Goal: Find specific fact: Find specific fact

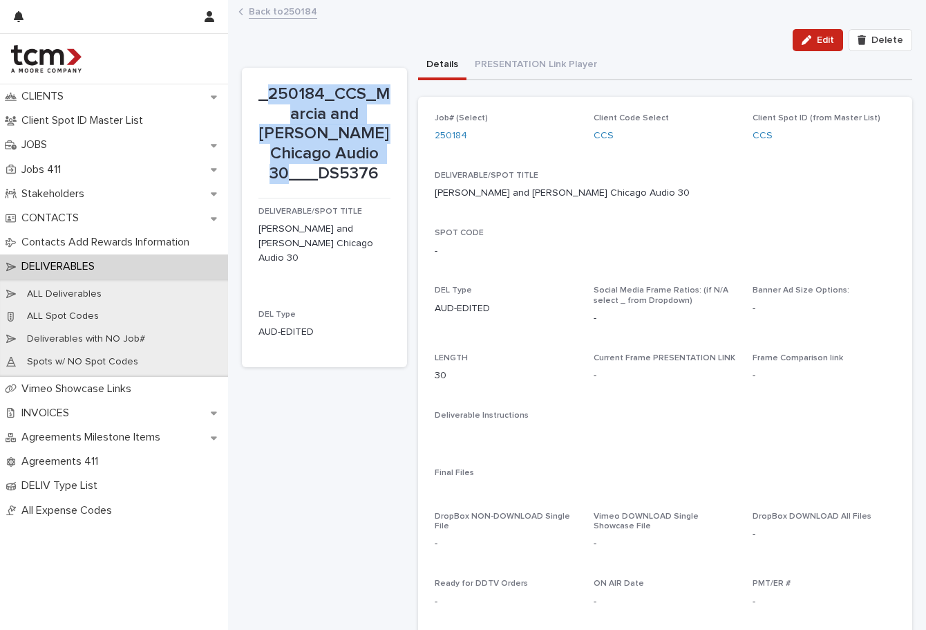
click at [301, 9] on link "Back to 250184" at bounding box center [283, 11] width 68 height 16
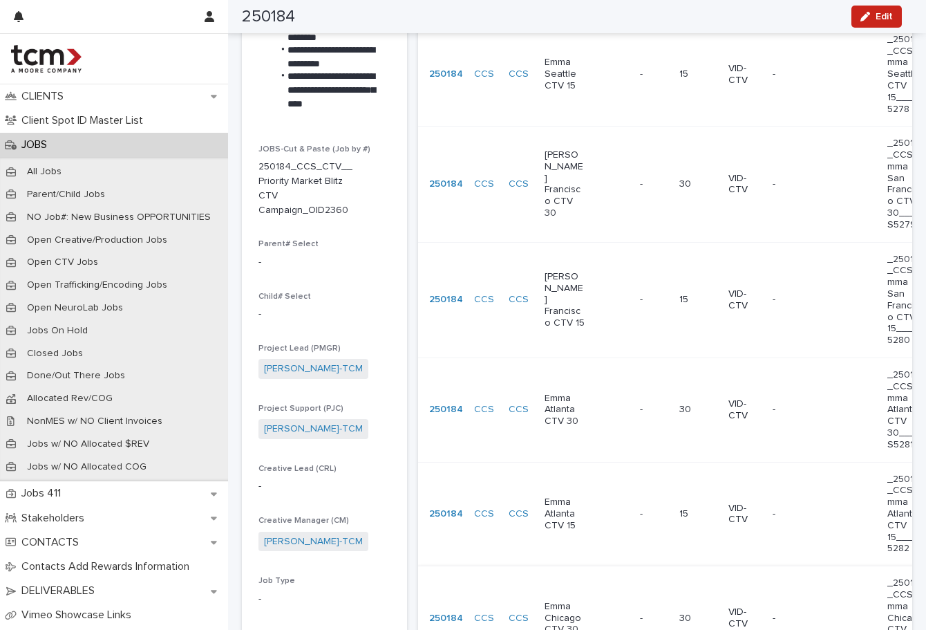
scroll to position [514, 0]
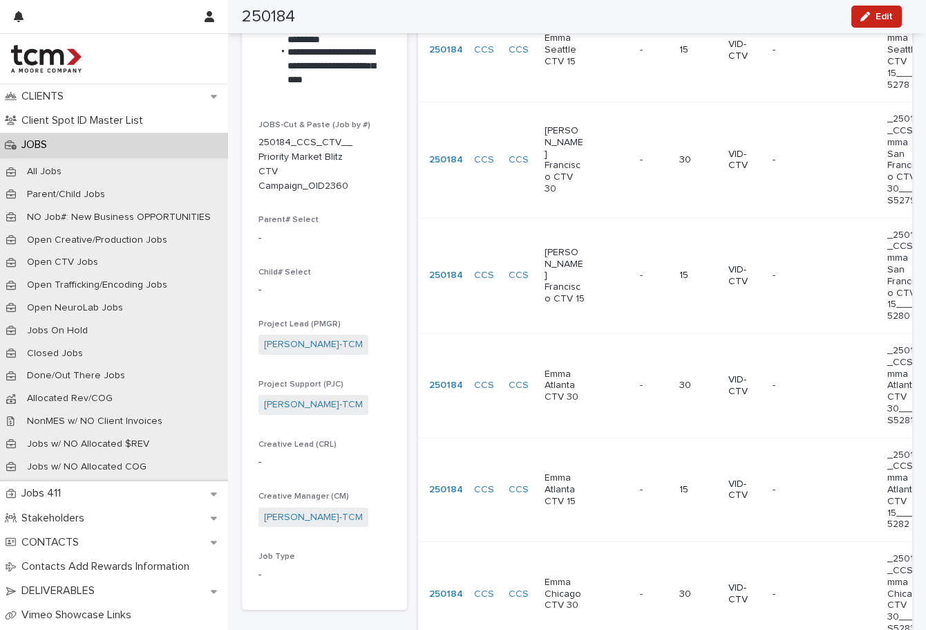
click at [560, 366] on div "Emma Atlanta CTV 30" at bounding box center [565, 384] width 41 height 37
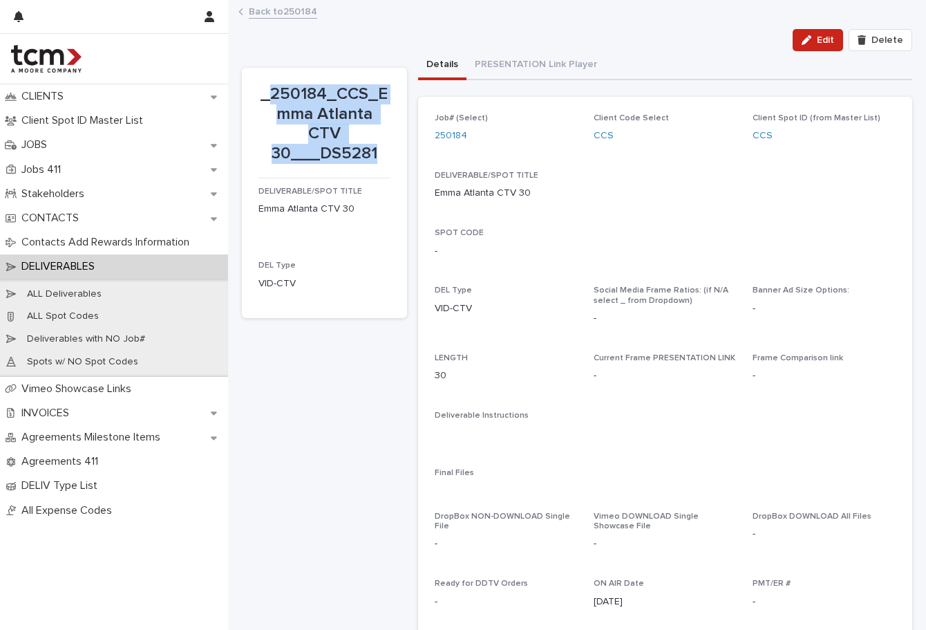
drag, startPoint x: 378, startPoint y: 152, endPoint x: 272, endPoint y: 94, distance: 120.7
click at [272, 94] on p "_250184_CCS_Emma Atlanta CTV 30___DS5281" at bounding box center [325, 124] width 132 height 80
copy p "250184_CCS_Emma Atlanta CTV 30___DS5281"
click at [272, 95] on p "_250184_CCS_Emma Atlanta CTV 30___DS5281" at bounding box center [325, 124] width 132 height 80
drag, startPoint x: 272, startPoint y: 95, endPoint x: 382, endPoint y: 165, distance: 130.2
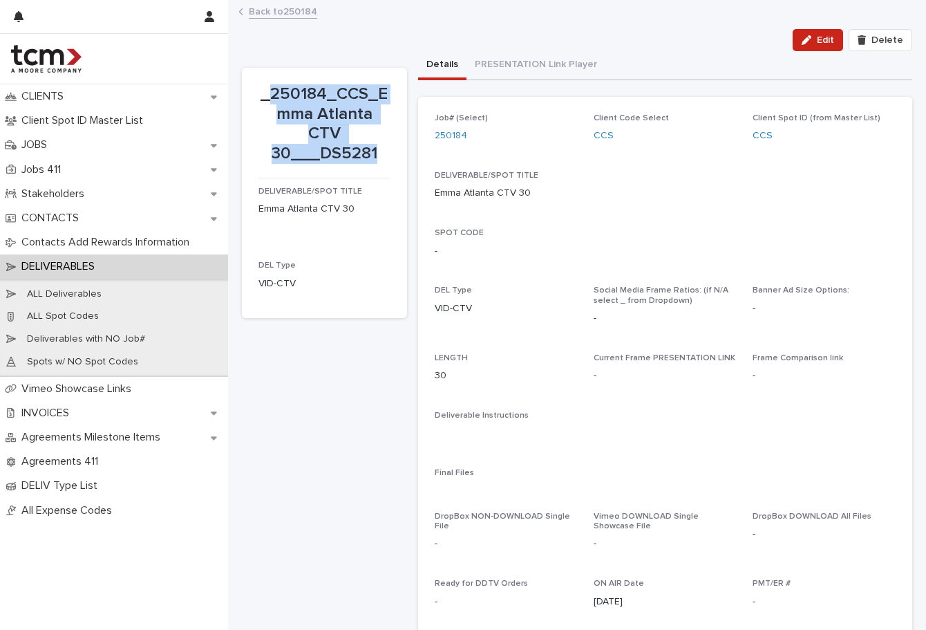
click at [382, 165] on div "_250184_CCS_Emma Atlanta CTV 30___DS5281" at bounding box center [325, 126] width 132 height 85
copy p "250184_CCS_Emma Atlanta CTV 30___DS5281"
click at [265, 7] on link "Back to 250184" at bounding box center [283, 11] width 68 height 16
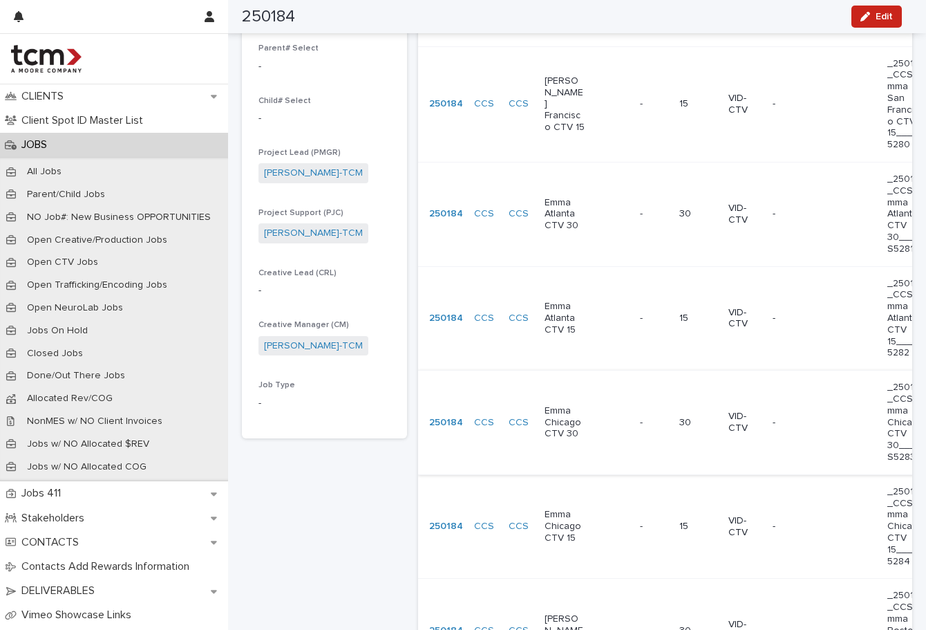
scroll to position [709, 0]
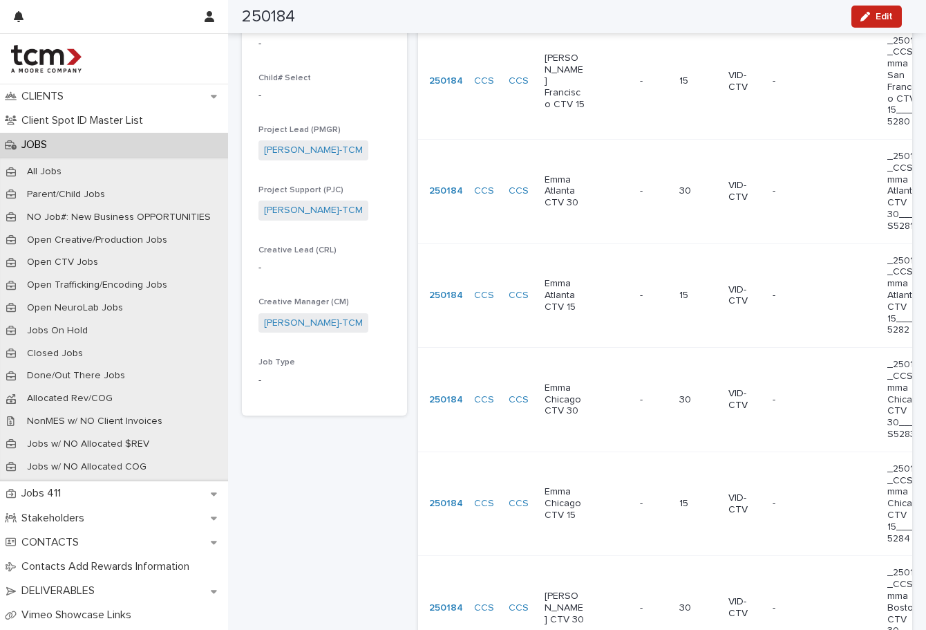
click at [545, 590] on p "[PERSON_NAME] CTV 30" at bounding box center [565, 607] width 41 height 35
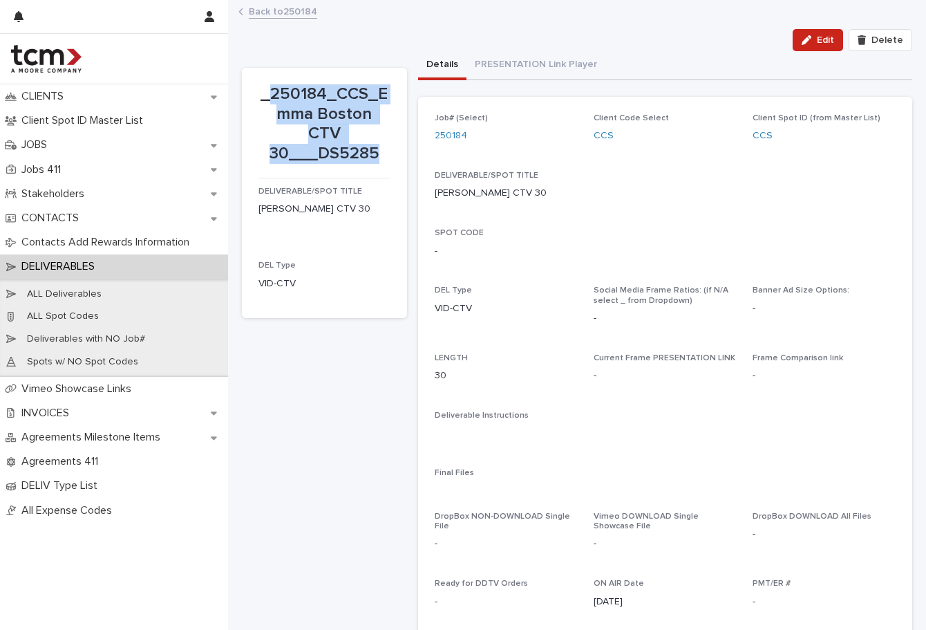
drag, startPoint x: 377, startPoint y: 155, endPoint x: 271, endPoint y: 87, distance: 126.2
click at [271, 87] on p "_250184_CCS_Emma Boston CTV 30___DS5285" at bounding box center [325, 124] width 132 height 80
copy p "250184_CCS_Emma Boston CTV 30___DS5285"
click at [290, 12] on link "Back to 250184" at bounding box center [283, 11] width 68 height 16
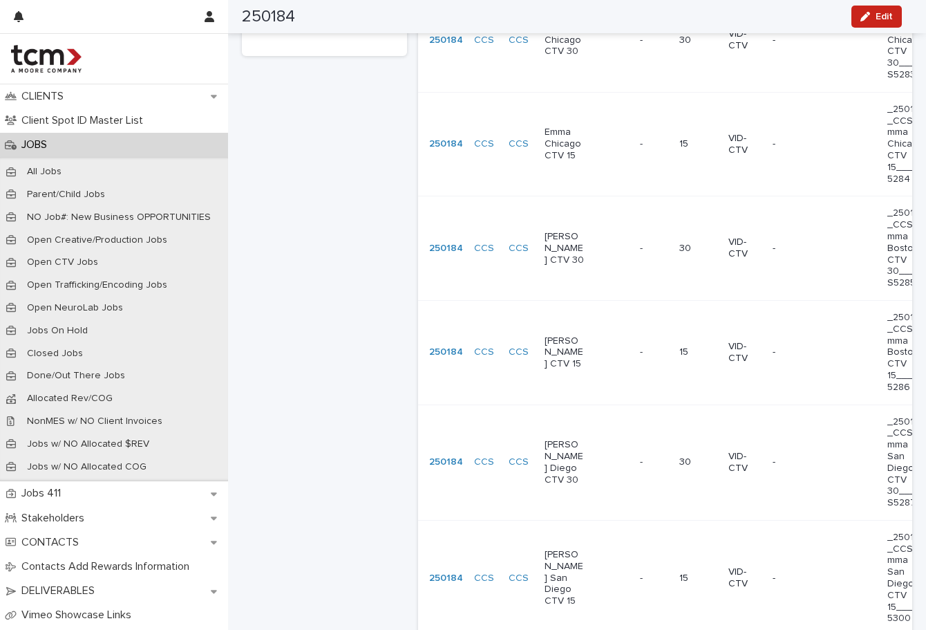
scroll to position [1226, 0]
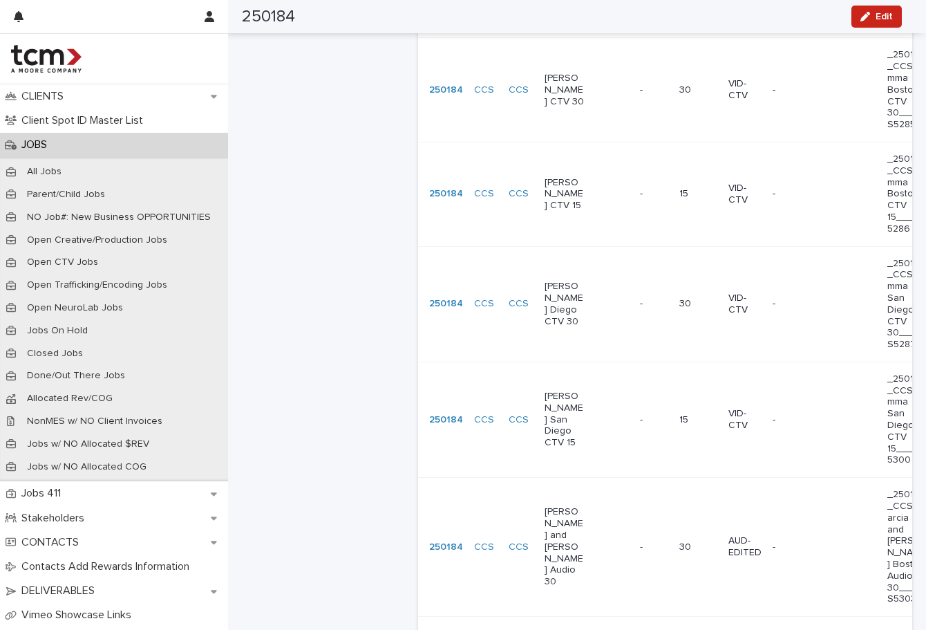
click at [567, 281] on p "[PERSON_NAME] Diego CTV 30" at bounding box center [565, 304] width 41 height 46
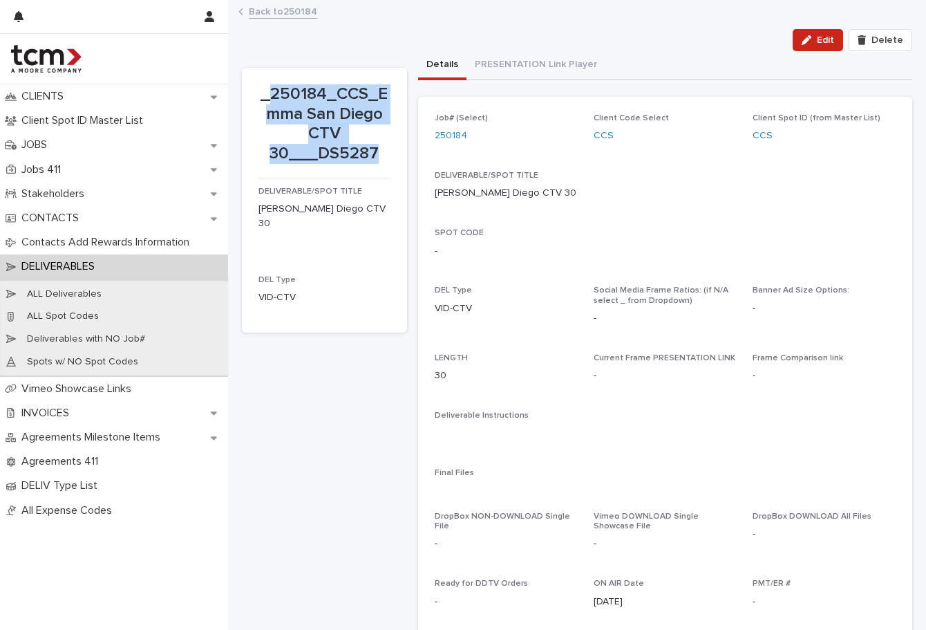
drag, startPoint x: 387, startPoint y: 149, endPoint x: 272, endPoint y: 93, distance: 127.7
click at [272, 93] on p "_250184_CCS_Emma San Diego CTV 30___DS5287" at bounding box center [325, 124] width 132 height 80
copy p "250184_CCS_Emma San Diego CTV 30___DS5287"
click at [301, 16] on link "Back to 250184" at bounding box center [283, 11] width 68 height 16
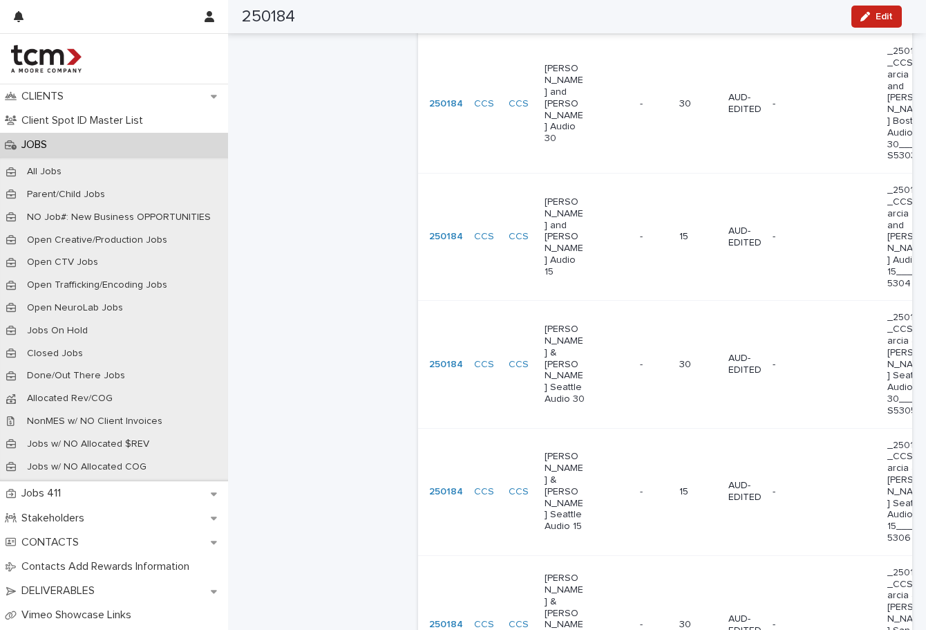
scroll to position [2161, 0]
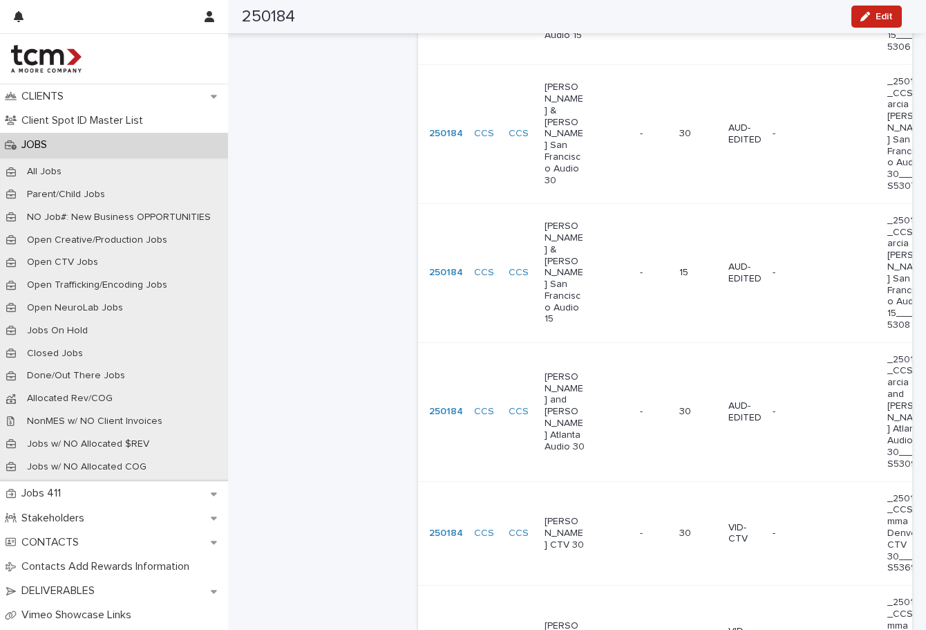
click at [579, 510] on div "[PERSON_NAME] CTV 30" at bounding box center [587, 533] width 84 height 46
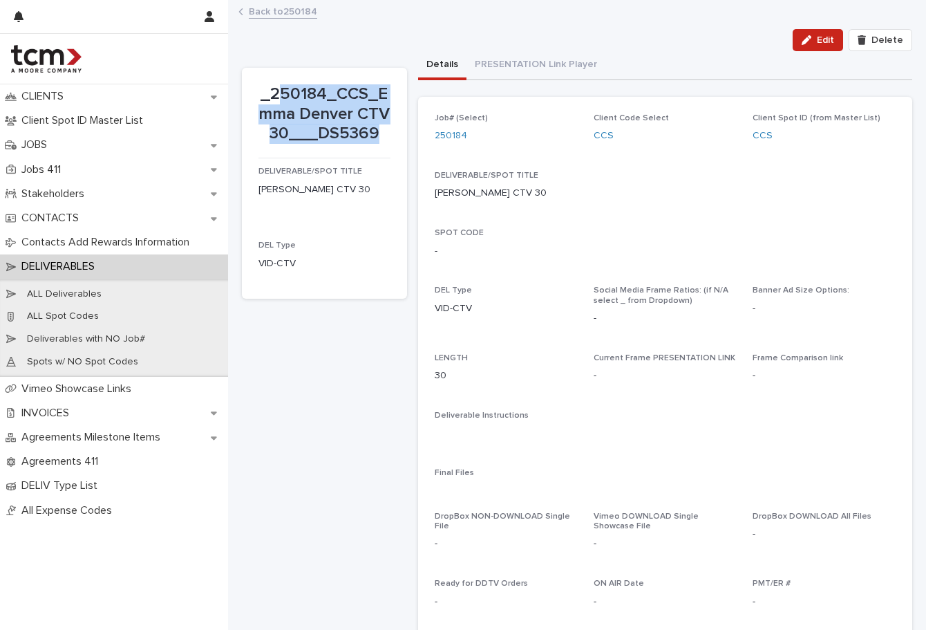
drag, startPoint x: 381, startPoint y: 149, endPoint x: 274, endPoint y: 84, distance: 125.1
click at [274, 84] on p "_250184_CCS_Emma Denver CTV 30___DS5369" at bounding box center [325, 113] width 132 height 59
click at [272, 85] on p "_250184_CCS_Emma Denver CTV 30___DS5369" at bounding box center [325, 113] width 132 height 59
drag, startPoint x: 269, startPoint y: 91, endPoint x: 402, endPoint y: 151, distance: 145.7
click at [402, 151] on section "_250184_CCS_Emma Denver CTV 30___DS5369 DELIVERABLE/SPOT TITLE [PERSON_NAME] CT…" at bounding box center [324, 183] width 165 height 231
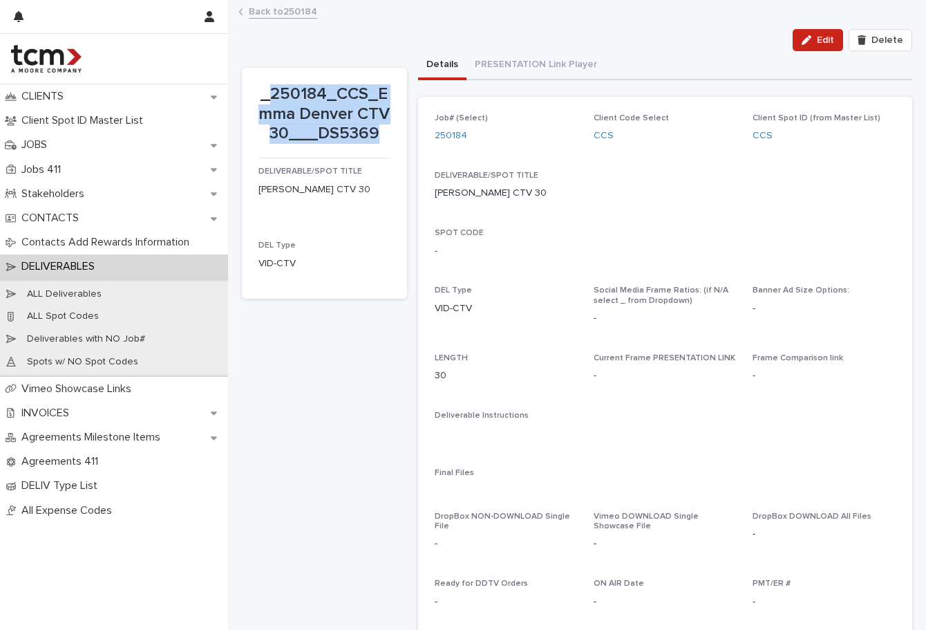
copy p "250184_CCS_Emma Denver CTV 30___DS5369"
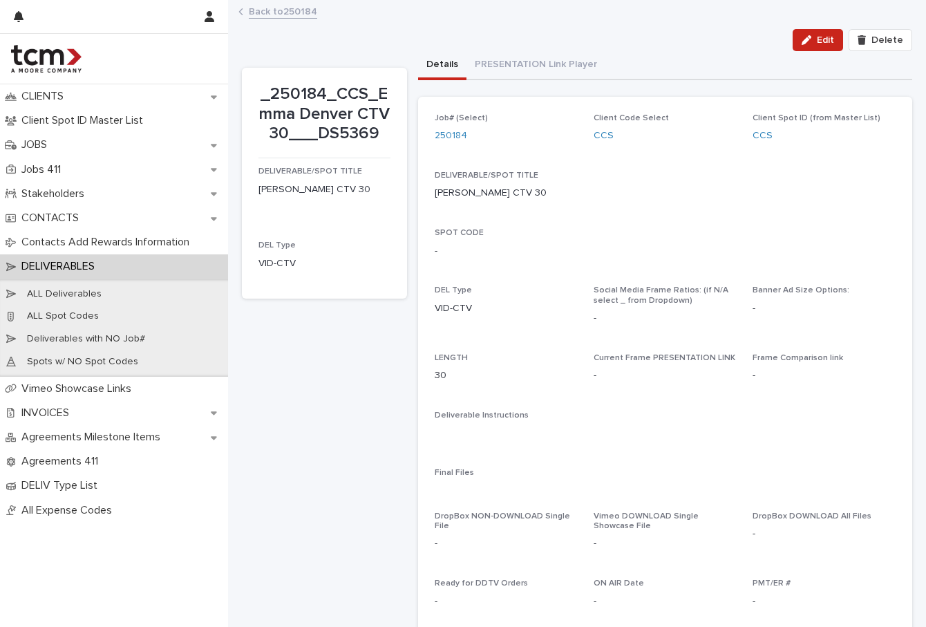
drag, startPoint x: 373, startPoint y: 460, endPoint x: 368, endPoint y: 425, distance: 35.0
click at [373, 460] on div "_250184_CCS_Emma Denver CTV 30___DS5369 DELIVERABLE/SPOT TITLE [PERSON_NAME] CT…" at bounding box center [324, 441] width 165 height 747
click at [283, 12] on link "Back to 250184" at bounding box center [283, 11] width 68 height 16
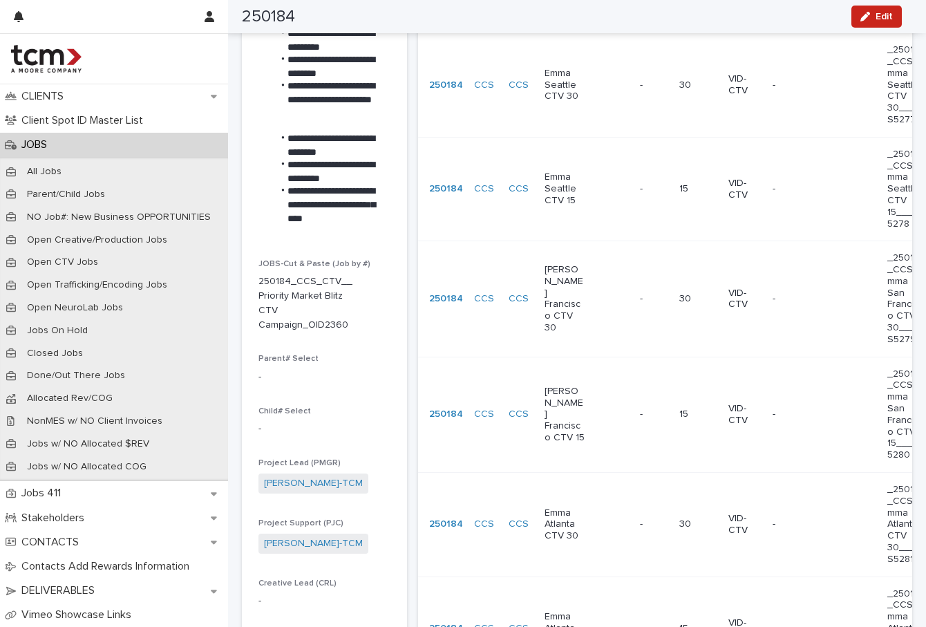
scroll to position [399, 0]
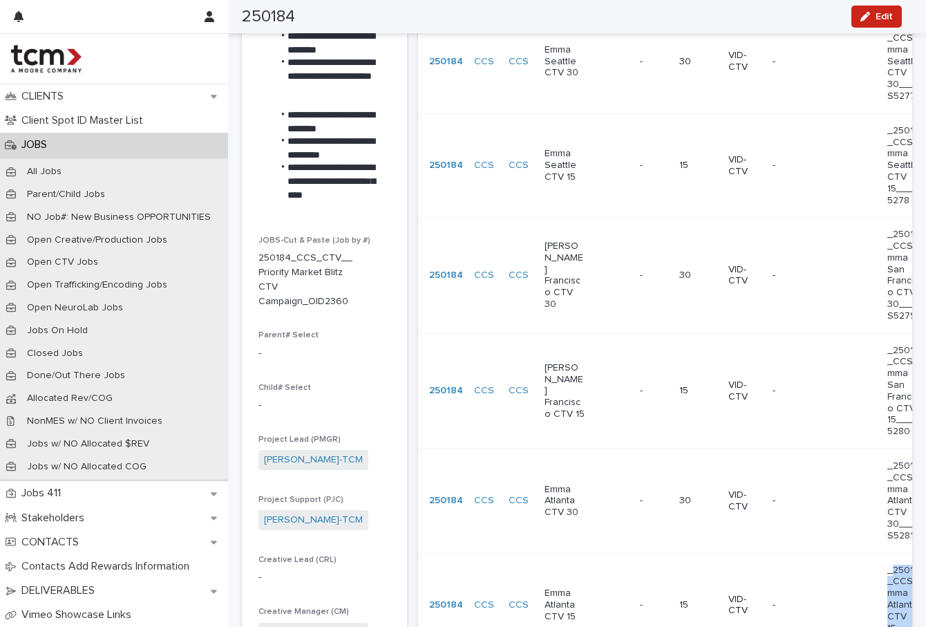
drag, startPoint x: 814, startPoint y: 579, endPoint x: 810, endPoint y: 530, distance: 49.3
click at [888, 565] on p "_250184_CCS_Emma Atlanta CTV 15___DS5282" at bounding box center [908, 606] width 41 height 82
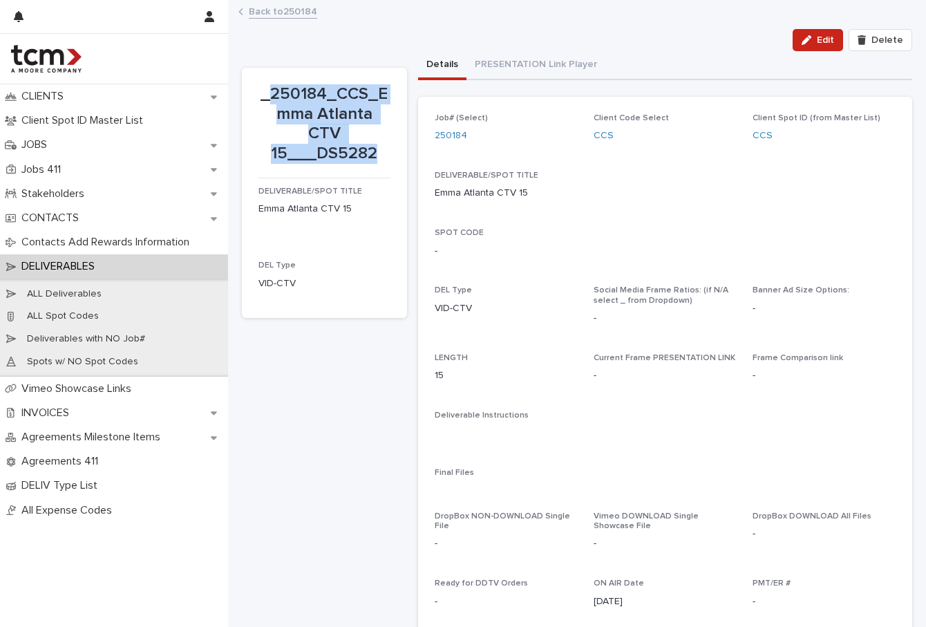
drag, startPoint x: 377, startPoint y: 149, endPoint x: 270, endPoint y: 86, distance: 123.7
click at [270, 86] on p "_250184_CCS_Emma Atlanta CTV 15___DS5282" at bounding box center [325, 124] width 132 height 80
copy p "250184_CCS_Emma Atlanta CTV 15___DS5282"
click at [256, 15] on link "Back to 250184" at bounding box center [283, 11] width 68 height 16
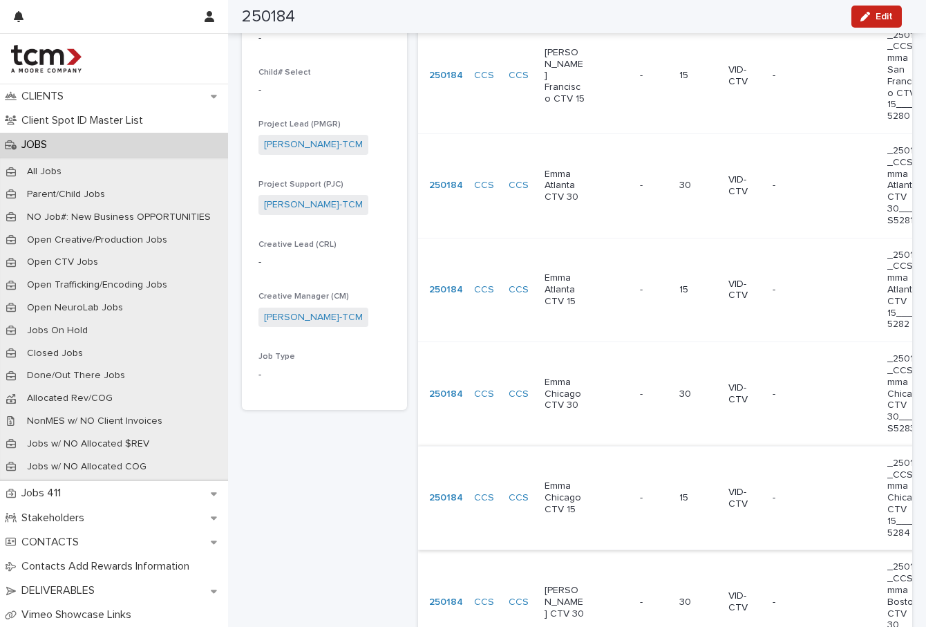
scroll to position [768, 0]
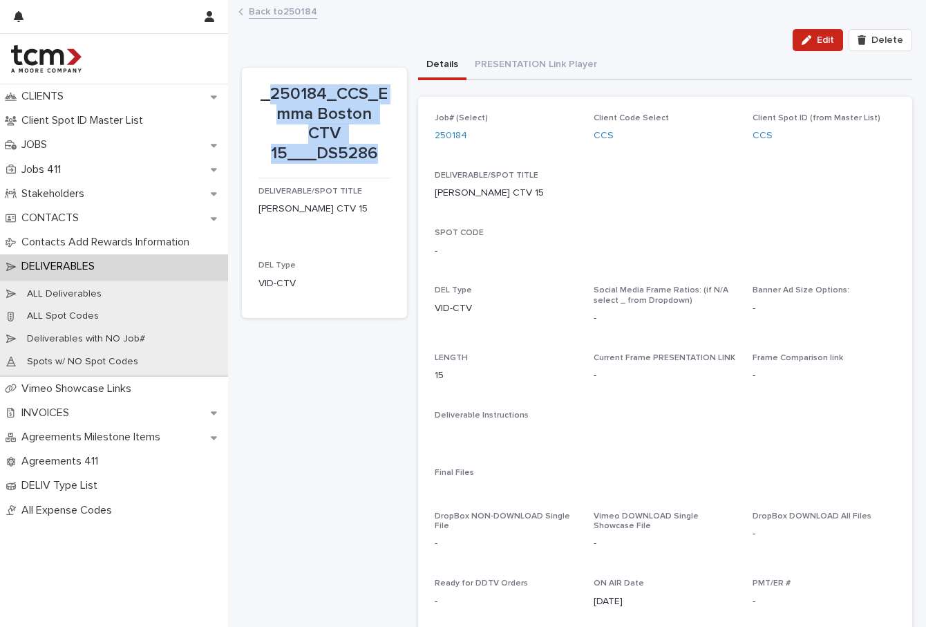
drag, startPoint x: 375, startPoint y: 147, endPoint x: 272, endPoint y: 88, distance: 118.3
click at [272, 88] on p "_250184_CCS_Emma Boston CTV 15___DS5286" at bounding box center [325, 124] width 132 height 80
copy p "250184_CCS_Emma Boston CTV 15___DS5286"
click at [298, 6] on link "Back to 250184" at bounding box center [283, 11] width 68 height 16
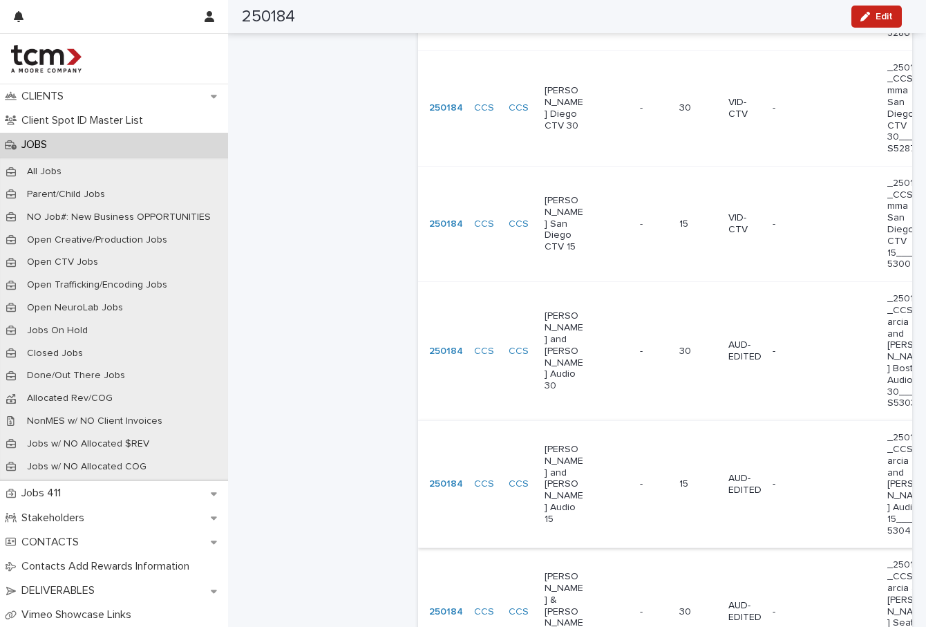
scroll to position [1398, 0]
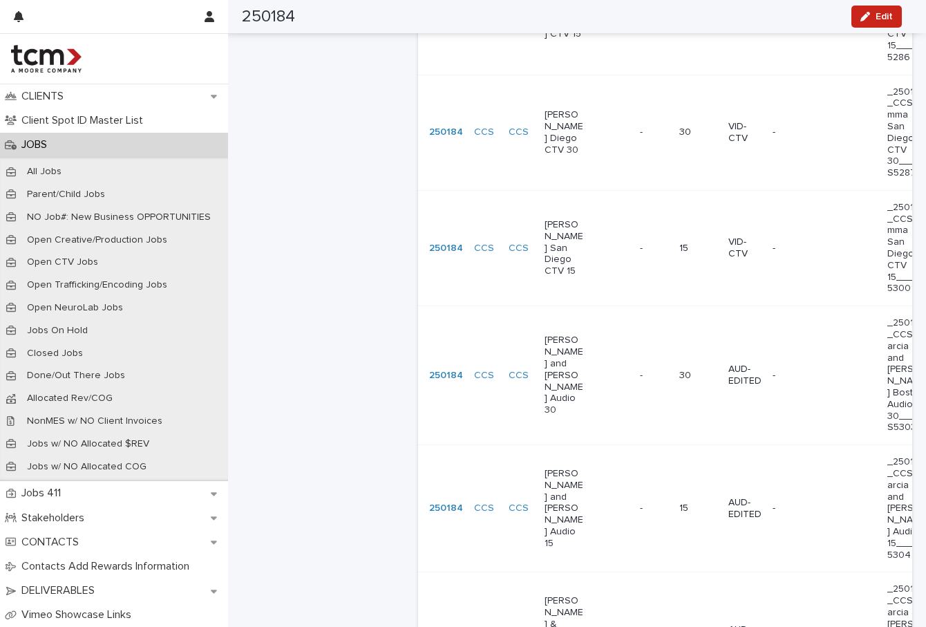
click at [566, 219] on p "[PERSON_NAME] San Diego CTV 15" at bounding box center [565, 248] width 41 height 58
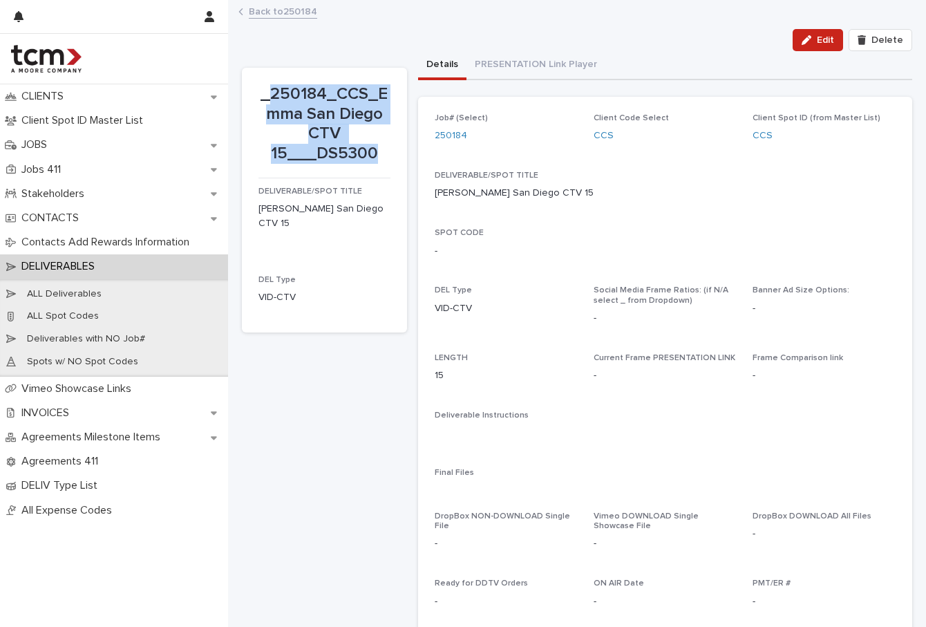
drag, startPoint x: 386, startPoint y: 150, endPoint x: 272, endPoint y: 90, distance: 129.0
click at [272, 90] on p "_250184_CCS_Emma San Diego CTV 15___DS5300" at bounding box center [325, 124] width 132 height 80
copy p "250184_CCS_Emma San Diego CTV 15___DS5300"
click at [295, 9] on link "Back to 250184" at bounding box center [283, 11] width 68 height 16
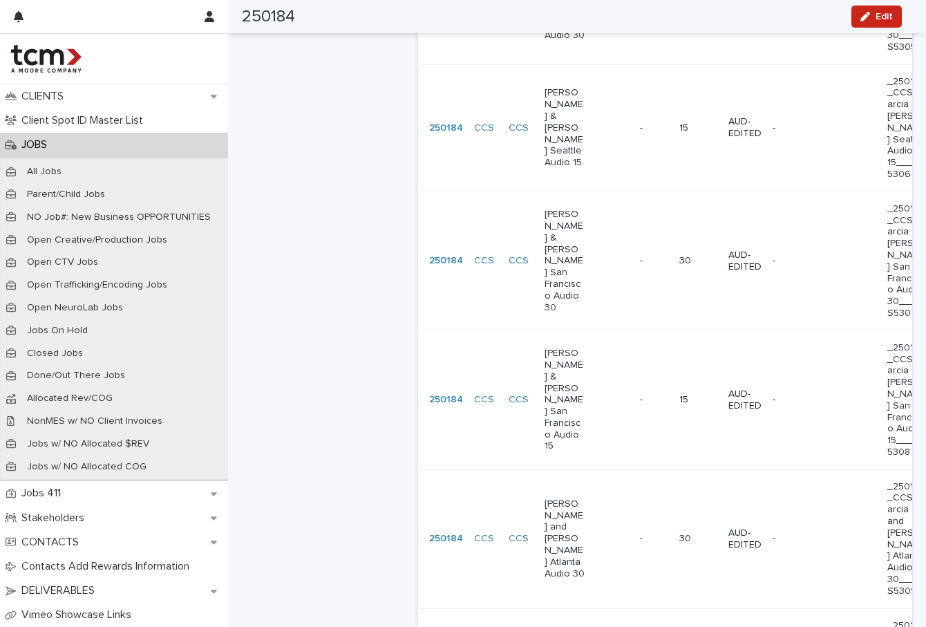
scroll to position [2152, 0]
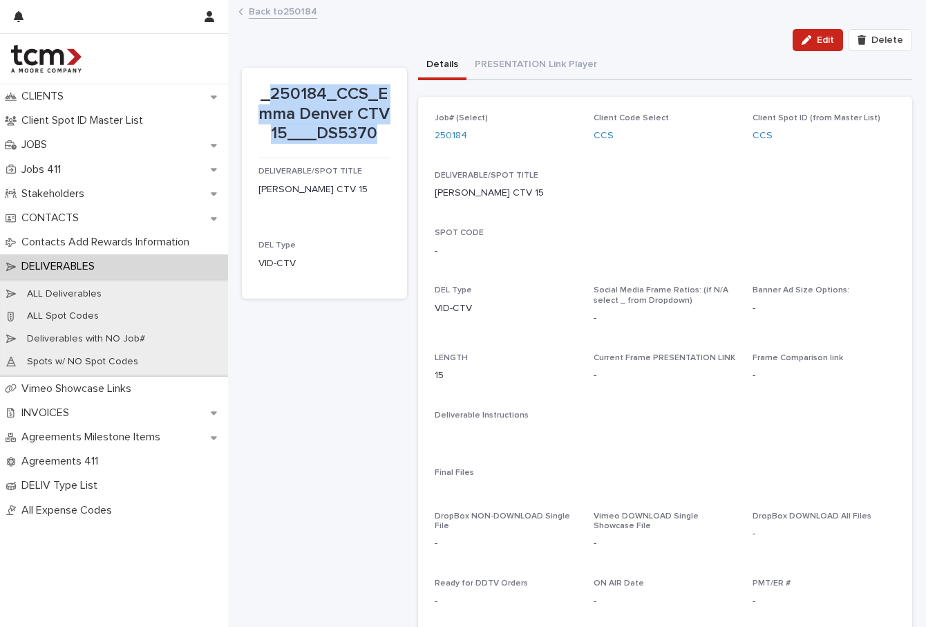
drag, startPoint x: 363, startPoint y: 147, endPoint x: 274, endPoint y: 100, distance: 100.5
click at [274, 100] on p "_250184_CCS_Emma Denver CTV 15___DS5370" at bounding box center [325, 113] width 132 height 59
copy p "250184_CCS_Emma Denver CTV 15___DS5370"
click at [294, 10] on link "Back to 250184" at bounding box center [283, 11] width 68 height 16
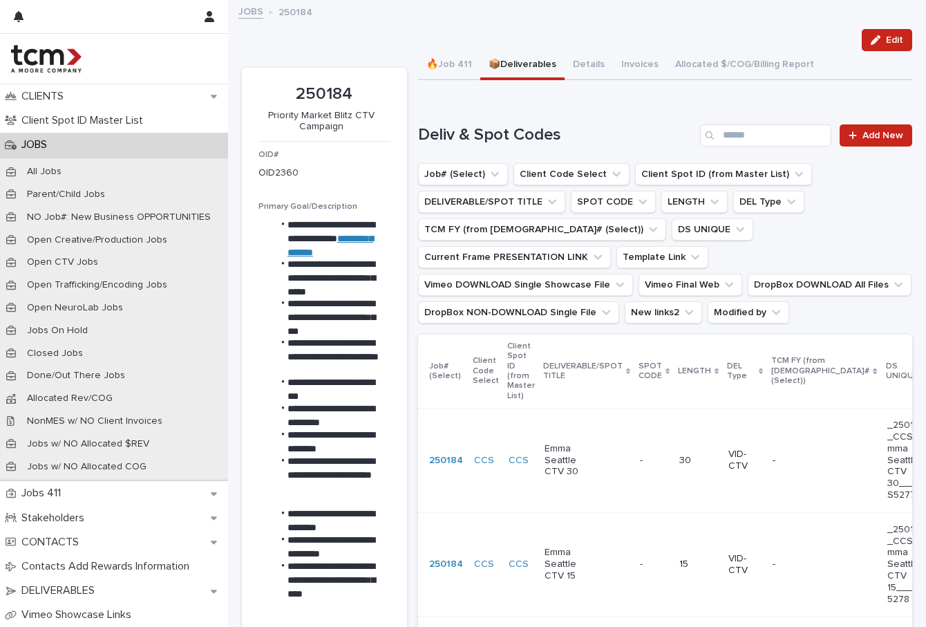
click at [734, 375] on p "DEL Type" at bounding box center [741, 372] width 28 height 26
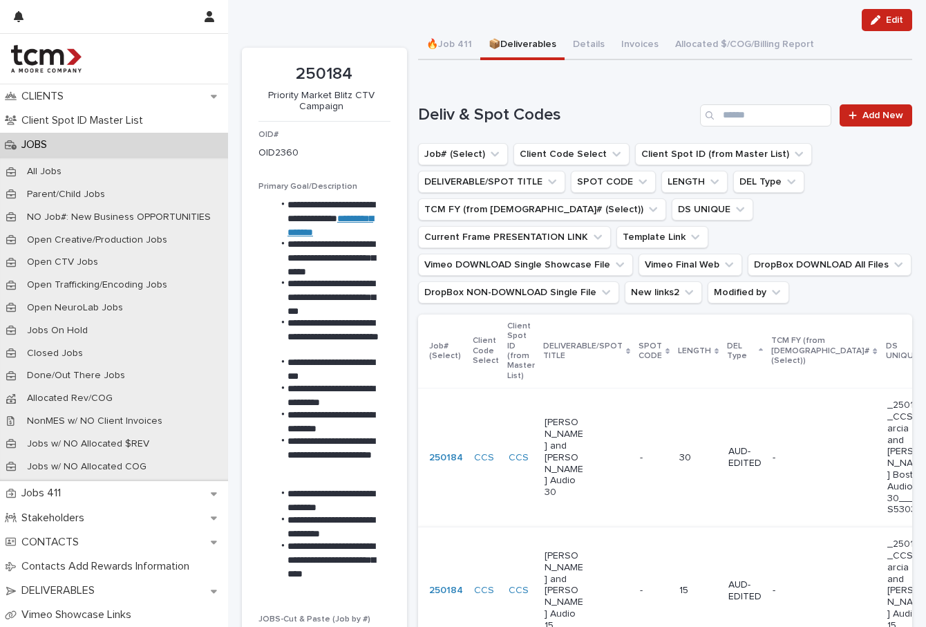
scroll to position [162, 0]
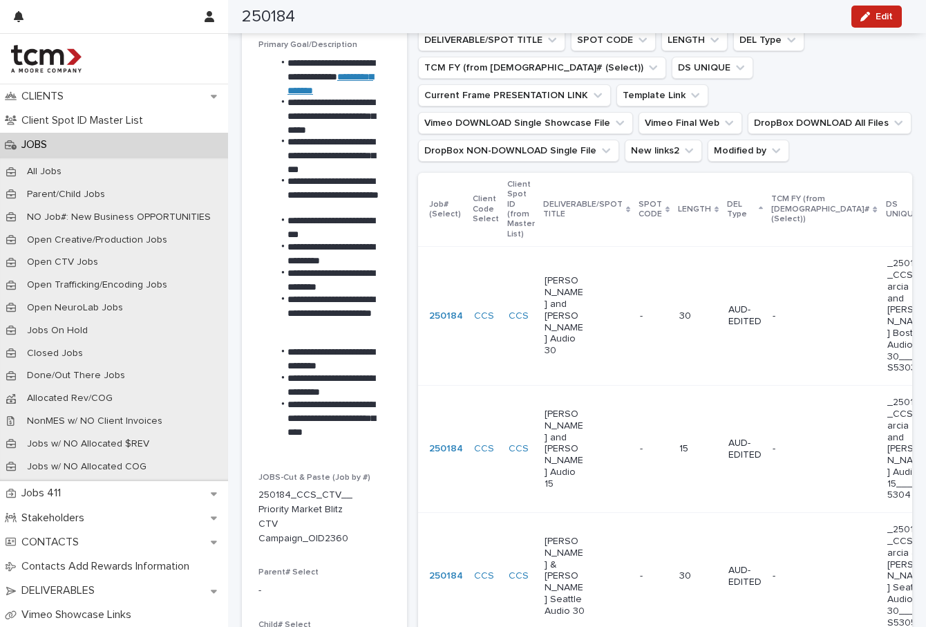
click at [566, 409] on p "[PERSON_NAME] and [PERSON_NAME] Audio 15" at bounding box center [565, 450] width 41 height 82
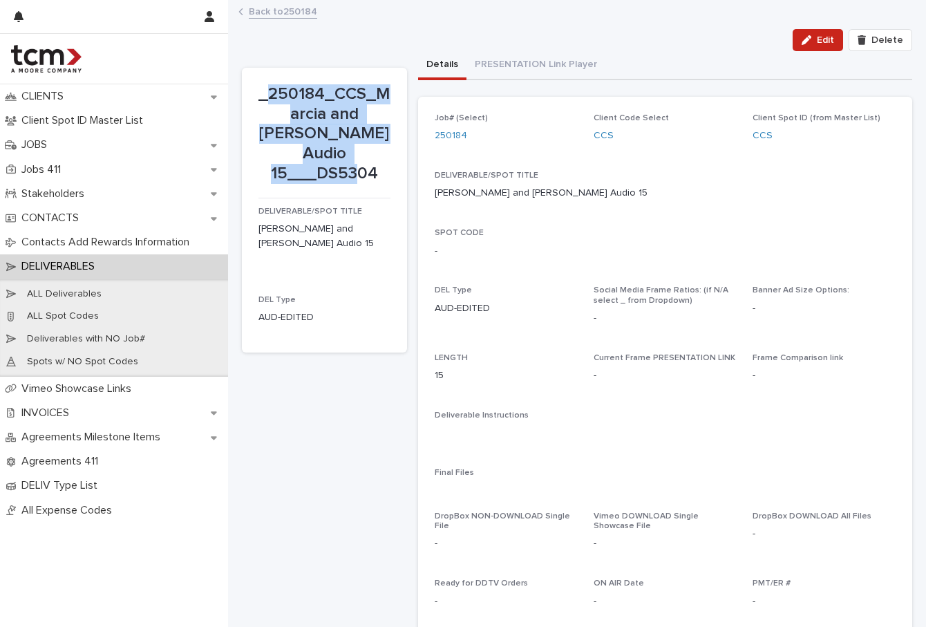
drag, startPoint x: 377, startPoint y: 175, endPoint x: 272, endPoint y: 100, distance: 129.3
click at [270, 94] on p "_250184_CCS_Marcia and [PERSON_NAME] Audio 15___DS5304" at bounding box center [325, 134] width 132 height 100
copy p "250184_CCS_Marcia and [PERSON_NAME] Boston Audio 15___DS5304"
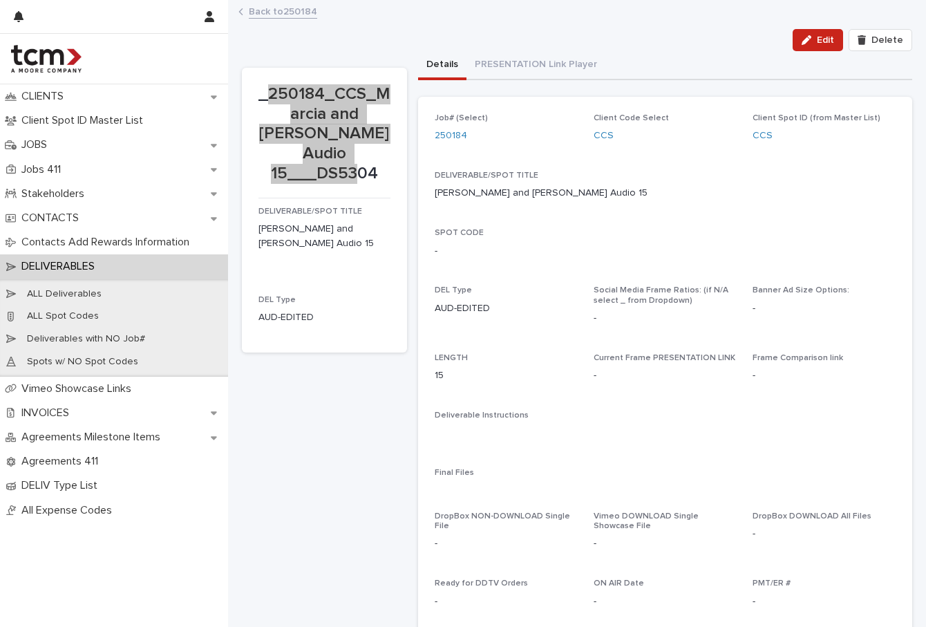
click at [396, 147] on section "_250184_CCS_Marcia and [PERSON_NAME] Boston Audio 15___DS5304 DELIVERABLE/SPOT …" at bounding box center [324, 210] width 165 height 285
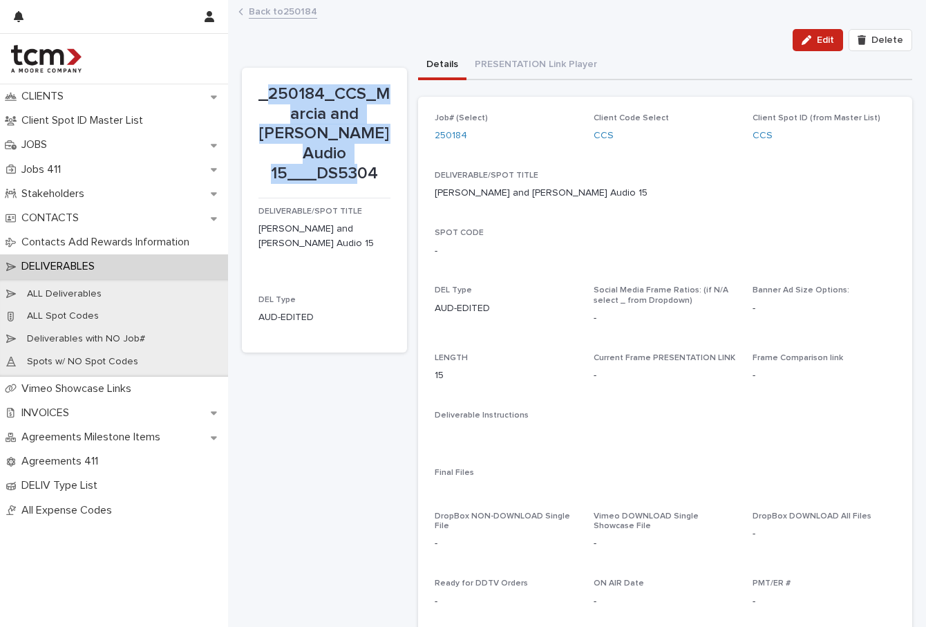
click at [303, 8] on link "Back to 250184" at bounding box center [283, 11] width 68 height 16
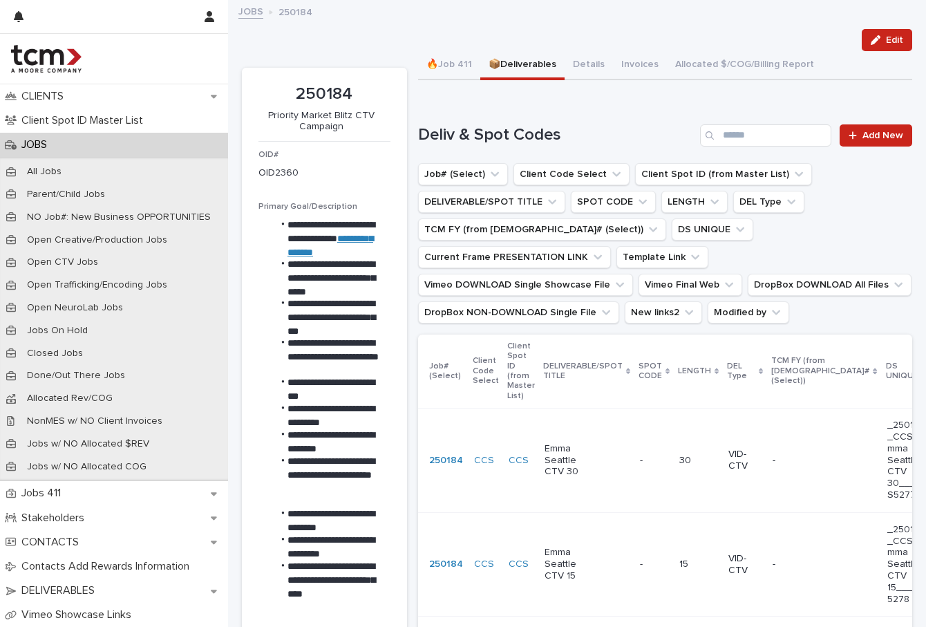
click at [759, 375] on icon at bounding box center [761, 371] width 4 height 7
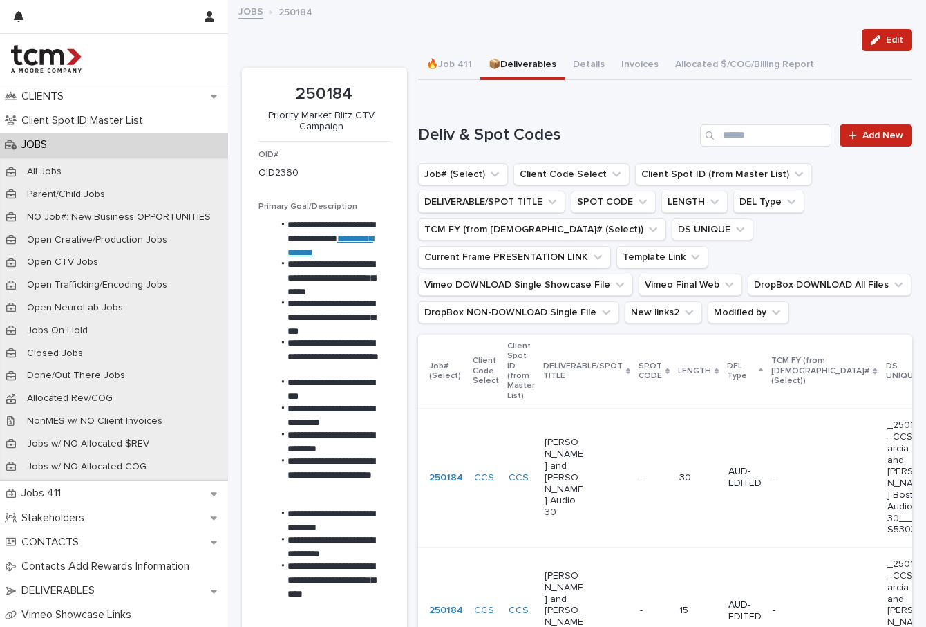
click at [577, 494] on div "[PERSON_NAME] and [PERSON_NAME] Audio 30" at bounding box center [587, 477] width 84 height 93
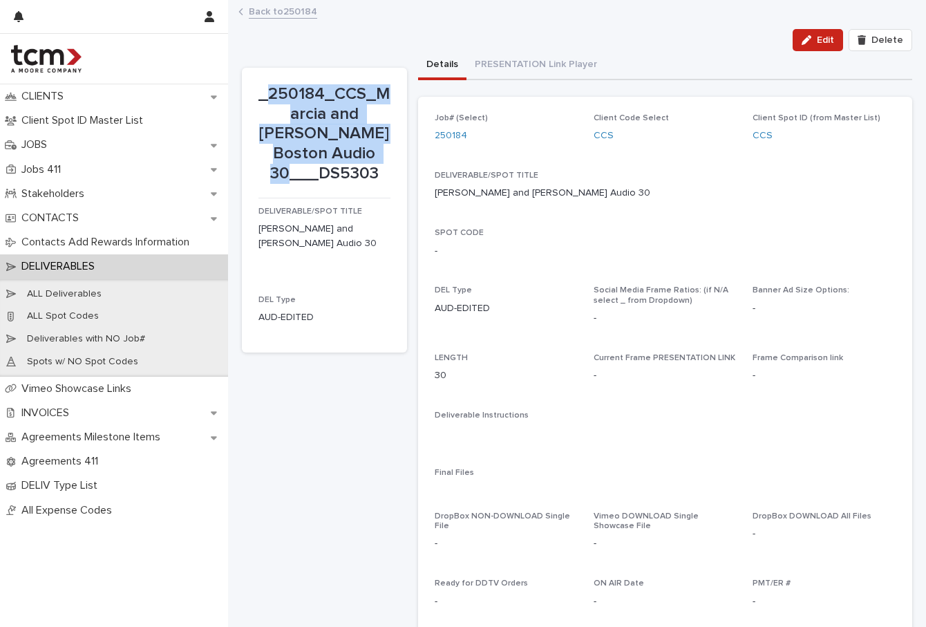
drag, startPoint x: 376, startPoint y: 169, endPoint x: 275, endPoint y: 101, distance: 122.0
click at [273, 97] on p "_250184_CCS_Marcia and [PERSON_NAME] Boston Audio 30___DS5303" at bounding box center [325, 134] width 132 height 100
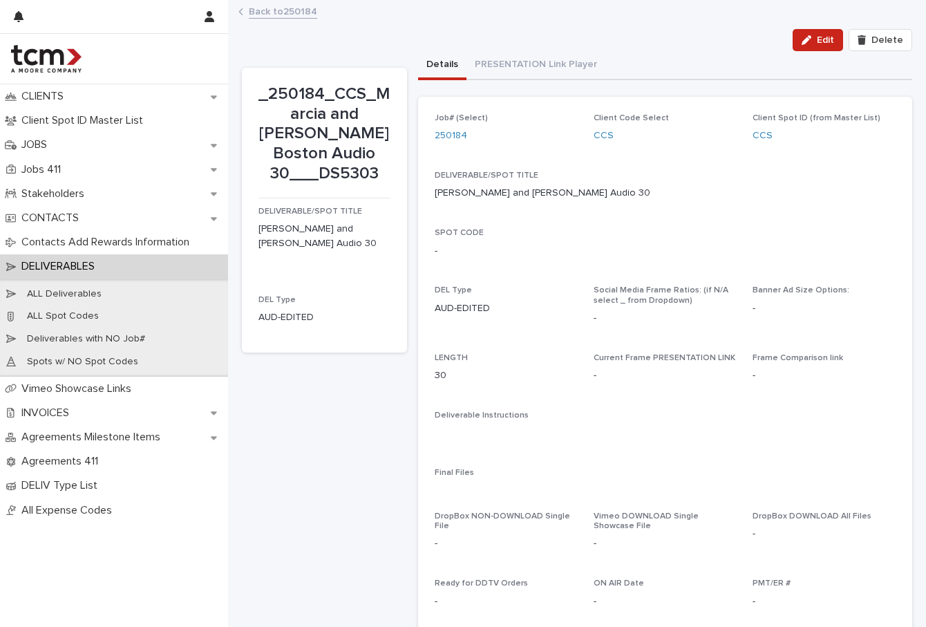
click at [306, 20] on div "Back to 250184" at bounding box center [577, 12] width 691 height 19
click at [300, 13] on link "Back to 250184" at bounding box center [283, 11] width 68 height 16
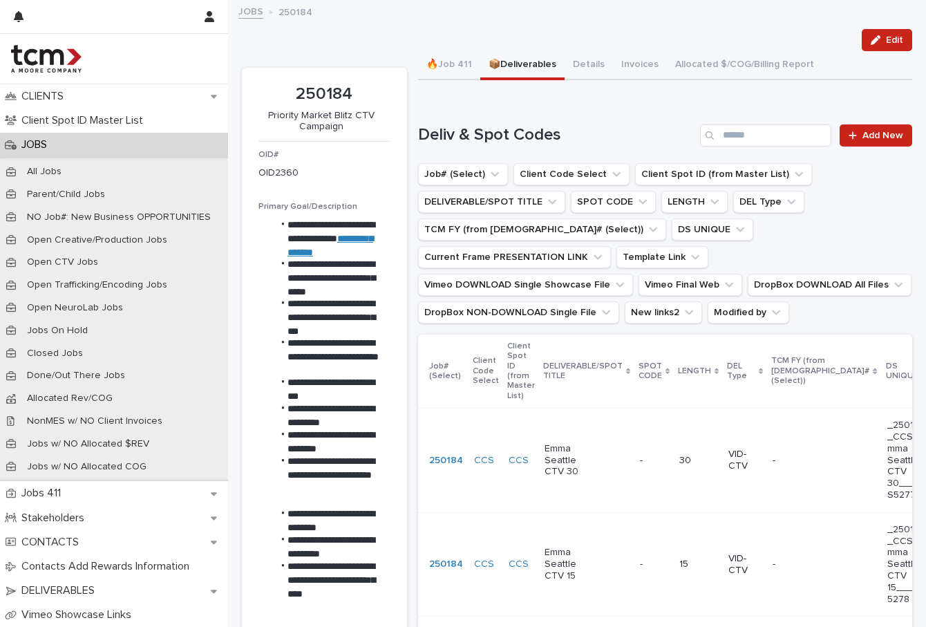
click at [727, 370] on p "DEL Type" at bounding box center [741, 372] width 28 height 26
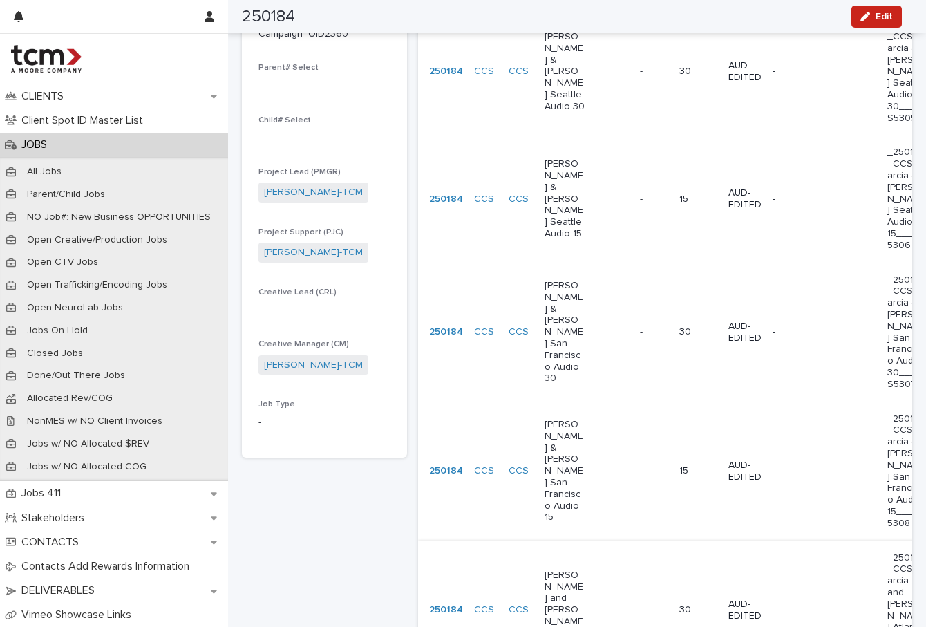
scroll to position [749, 0]
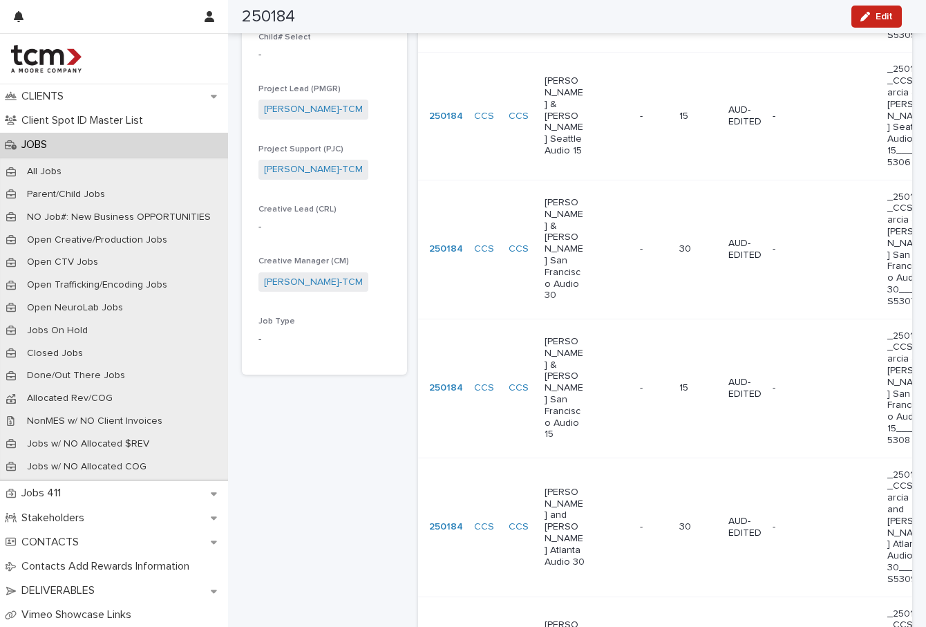
click at [580, 481] on div "[PERSON_NAME] and [PERSON_NAME] Atlanta Audio 30" at bounding box center [587, 527] width 84 height 93
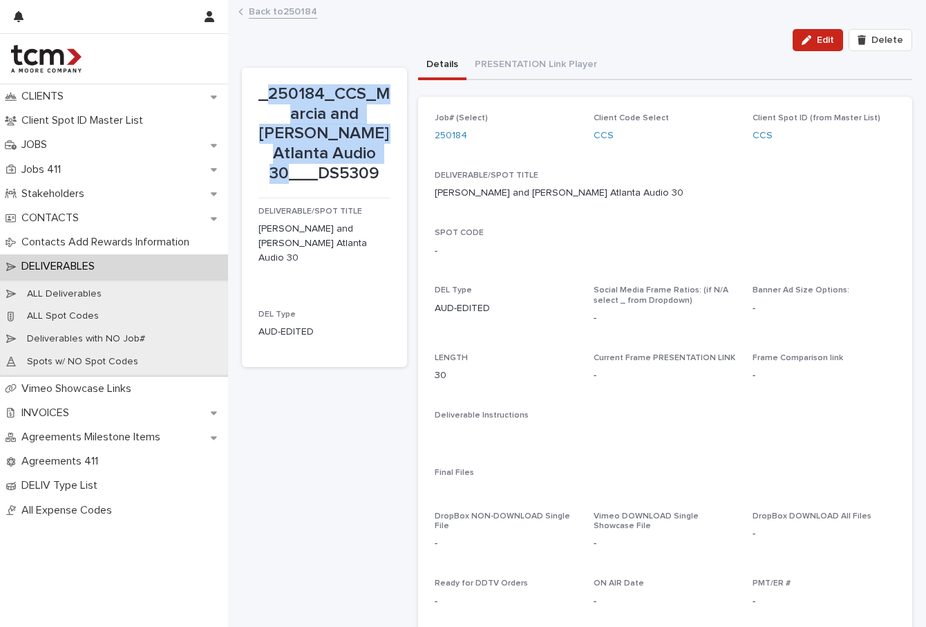
drag, startPoint x: 389, startPoint y: 178, endPoint x: 277, endPoint y: 97, distance: 138.7
click at [275, 94] on section "_250184_CCS_Marcia and [PERSON_NAME] Atlanta Audio 30___DS5309 DELIVERABLE/SPOT…" at bounding box center [324, 217] width 165 height 299
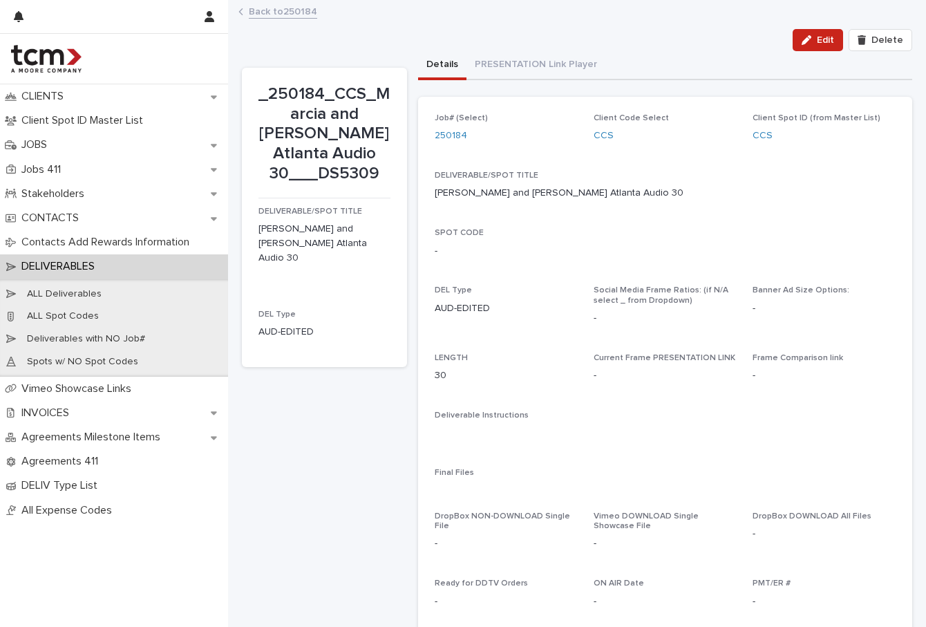
click at [608, 330] on div "Social Media Frame Ratios: (if N/A select _ from Dropdown) -" at bounding box center [665, 311] width 142 height 51
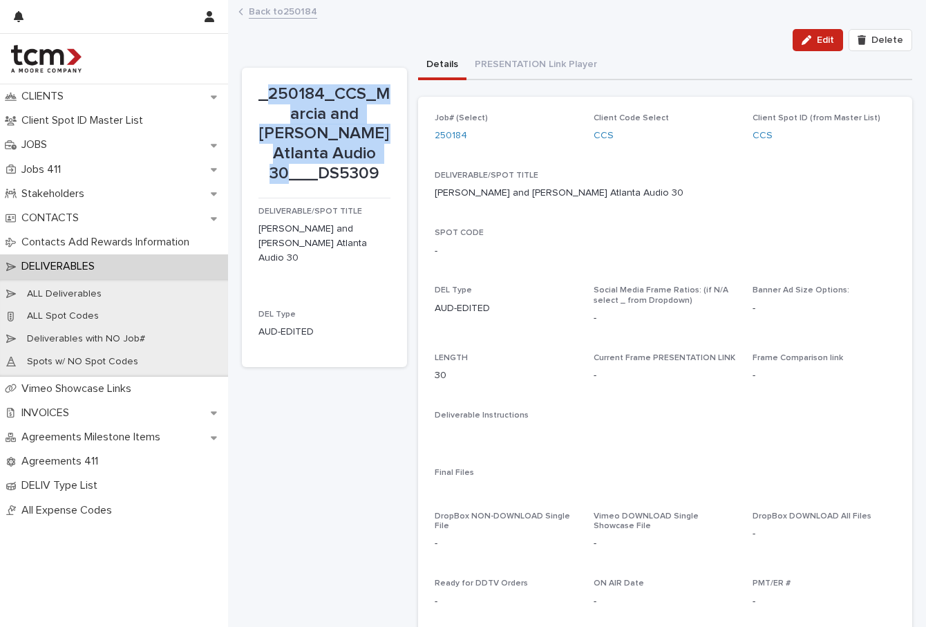
drag, startPoint x: 377, startPoint y: 173, endPoint x: 275, endPoint y: 91, distance: 130.9
click at [275, 91] on p "_250184_CCS_Marcia and [PERSON_NAME] Atlanta Audio 30___DS5309" at bounding box center [325, 134] width 132 height 100
click at [297, 12] on link "Back to 250184" at bounding box center [283, 11] width 68 height 16
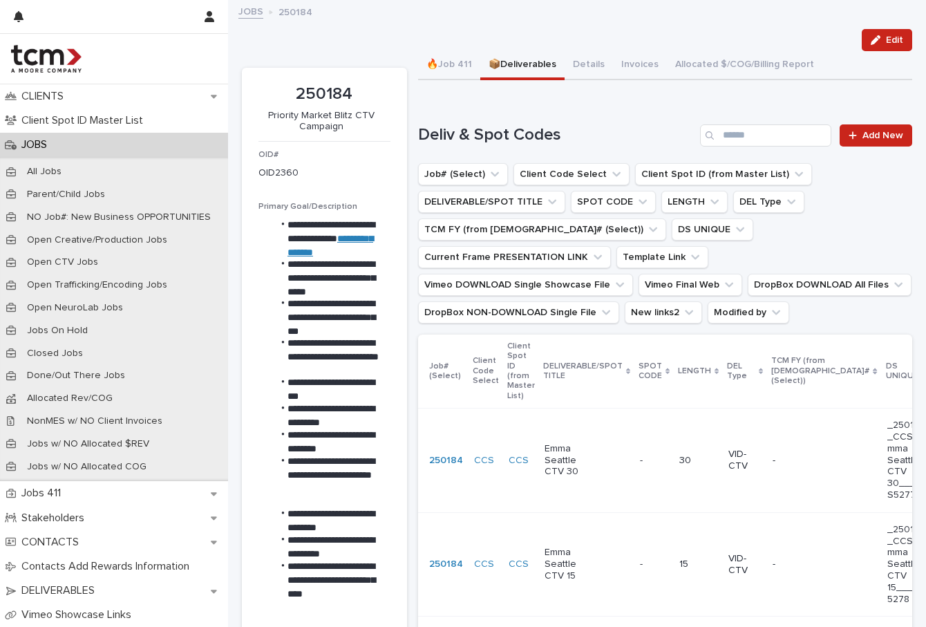
click at [727, 372] on p "DEL Type" at bounding box center [741, 372] width 28 height 26
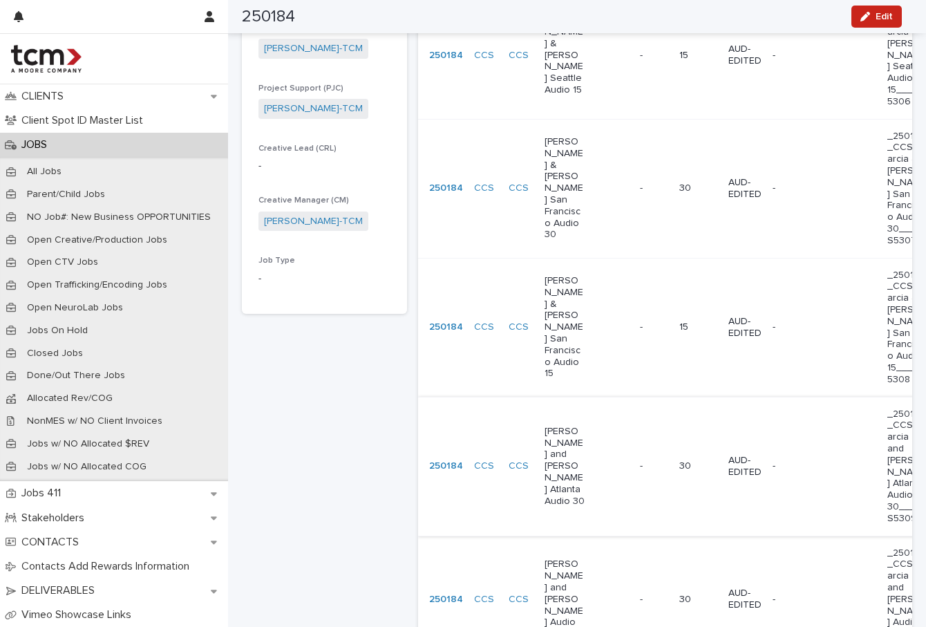
scroll to position [834, 0]
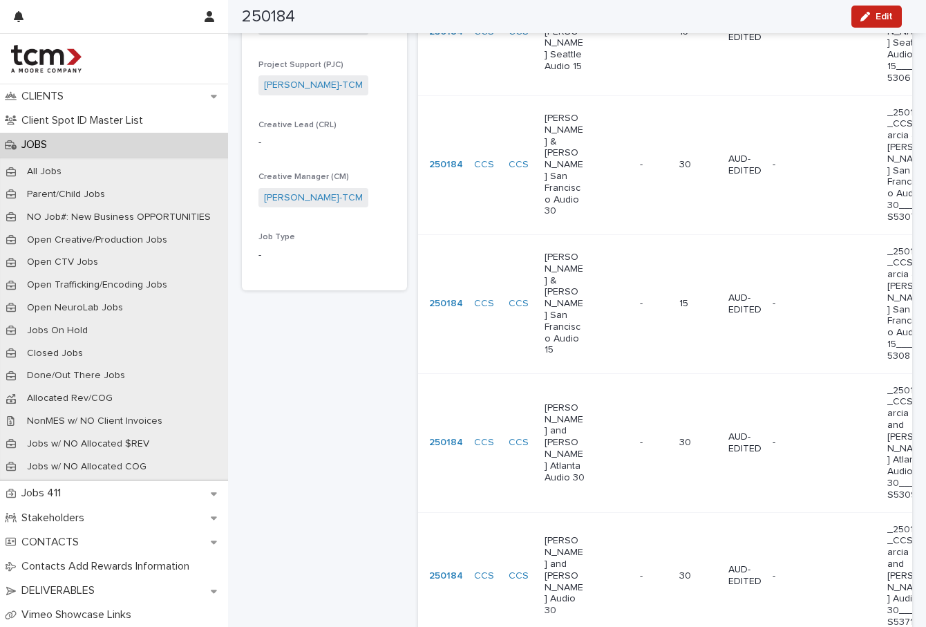
click at [583, 512] on td "[PERSON_NAME] and [PERSON_NAME] Audio 30" at bounding box center [586, 575] width 95 height 127
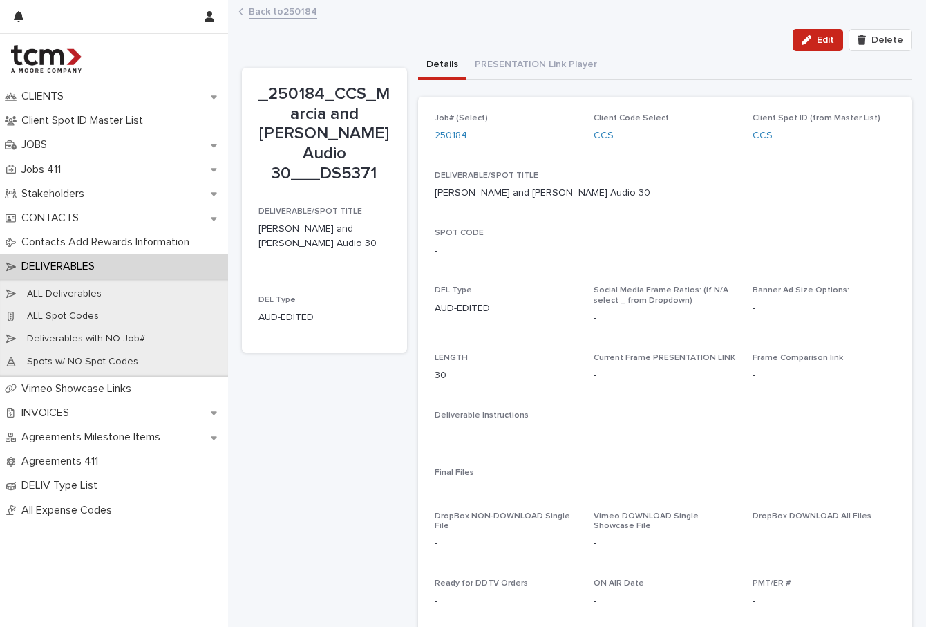
click at [369, 174] on p "_250184_CCS_Marcia and [PERSON_NAME] Audio 30___DS5371" at bounding box center [325, 134] width 132 height 100
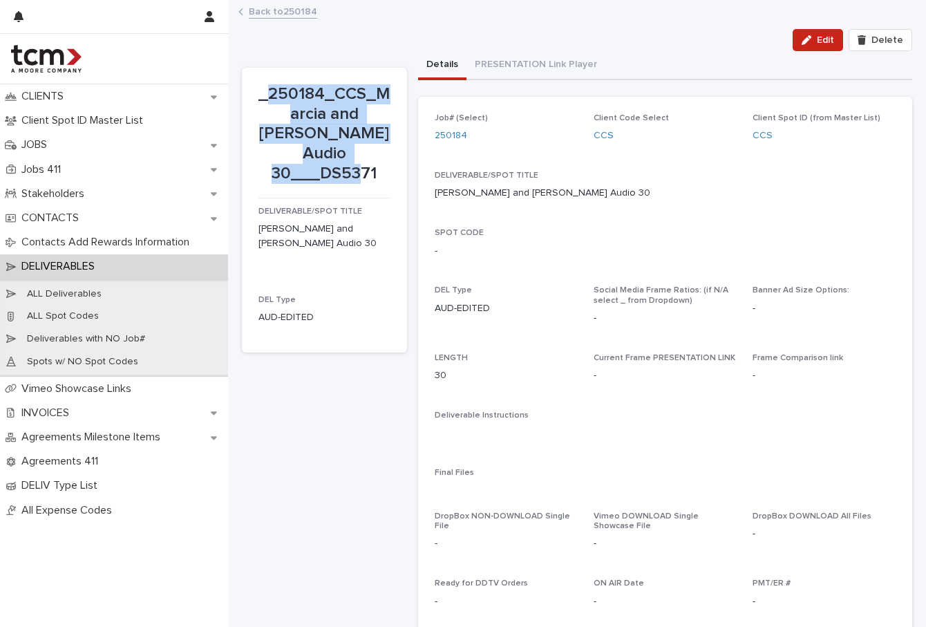
drag, startPoint x: 383, startPoint y: 173, endPoint x: 274, endPoint y: 92, distance: 135.9
click at [274, 92] on p "_250184_CCS_Marcia and [PERSON_NAME] Audio 30___DS5371" at bounding box center [325, 134] width 132 height 100
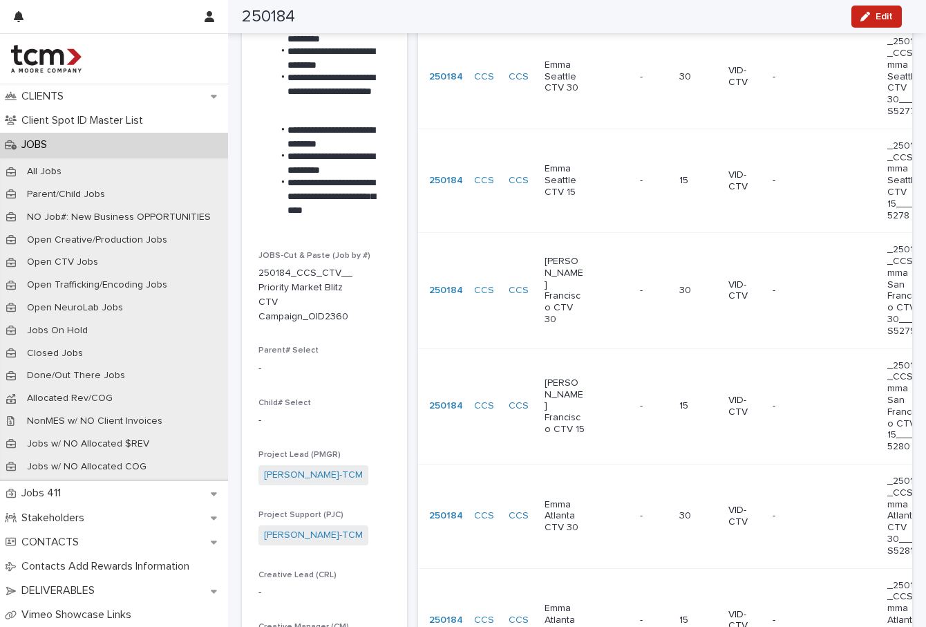
scroll to position [85, 0]
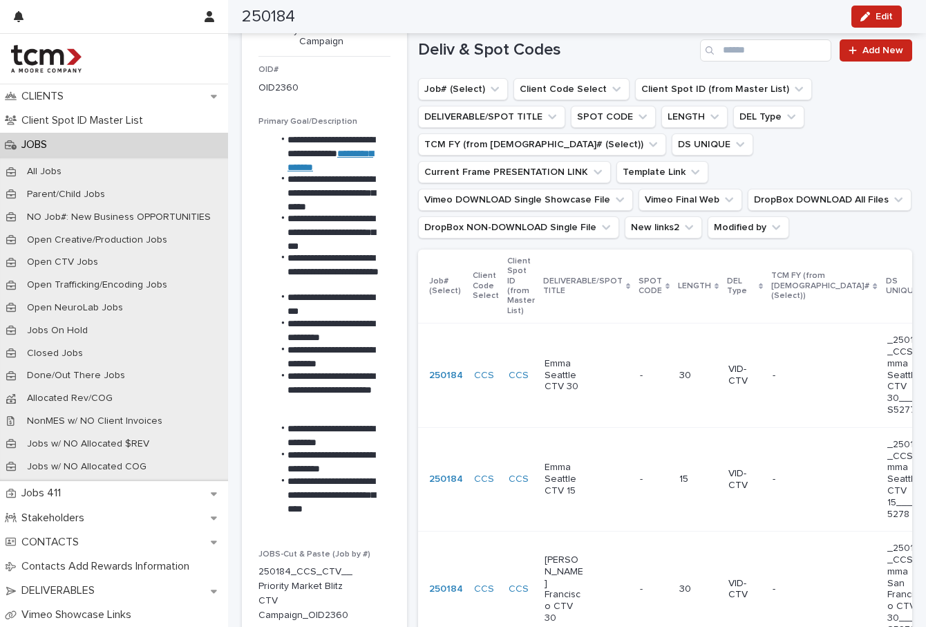
click at [727, 292] on p "DEL Type" at bounding box center [741, 287] width 28 height 26
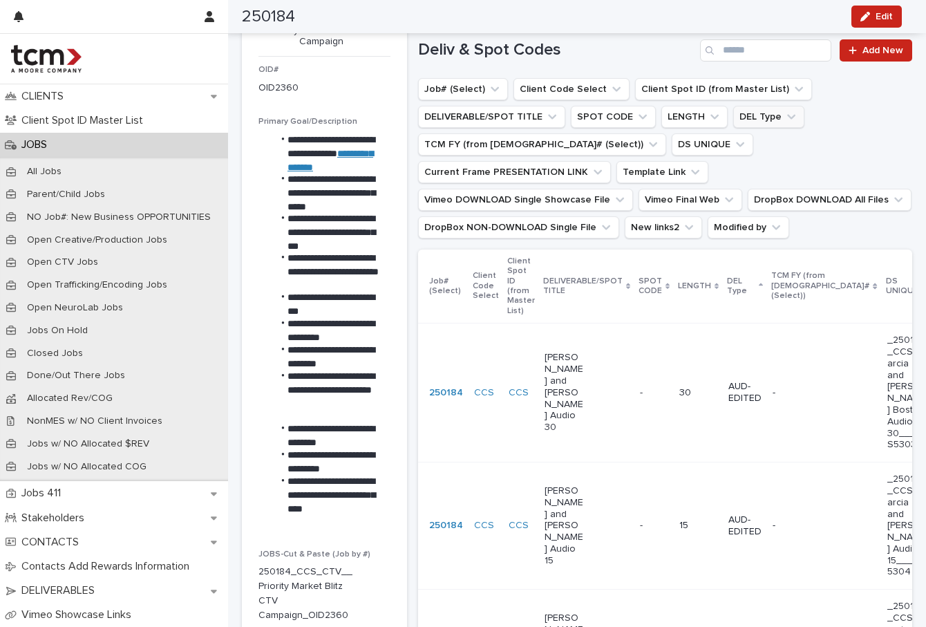
click at [785, 111] on icon "DEL Type" at bounding box center [792, 117] width 14 height 14
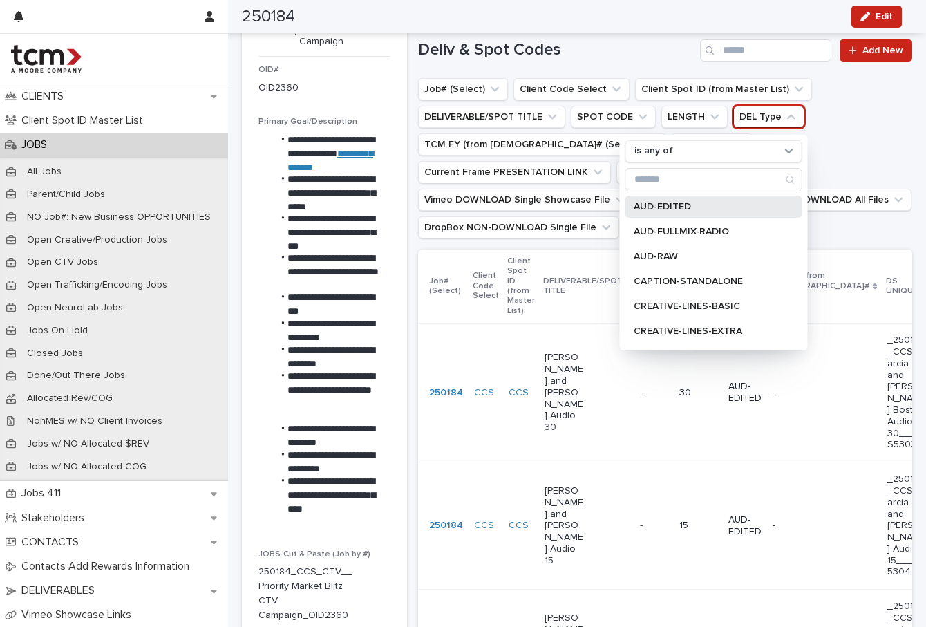
click at [721, 210] on p "AUD-EDITED" at bounding box center [707, 207] width 147 height 10
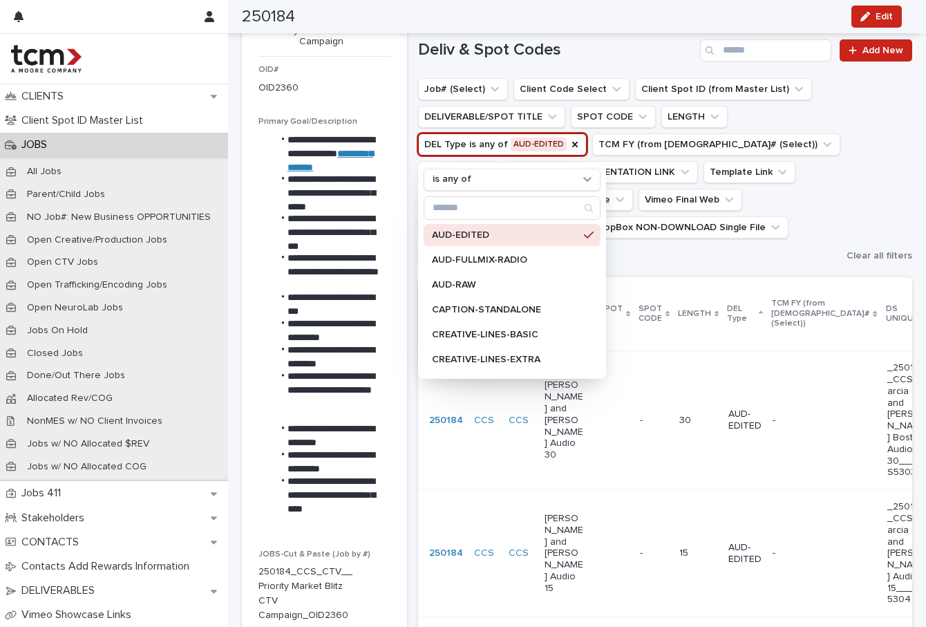
click at [718, 258] on ul "Job# (Select) Client Code Select Client Spot ID (from Master List) DELIVERABLE/…" at bounding box center [630, 172] width 429 height 194
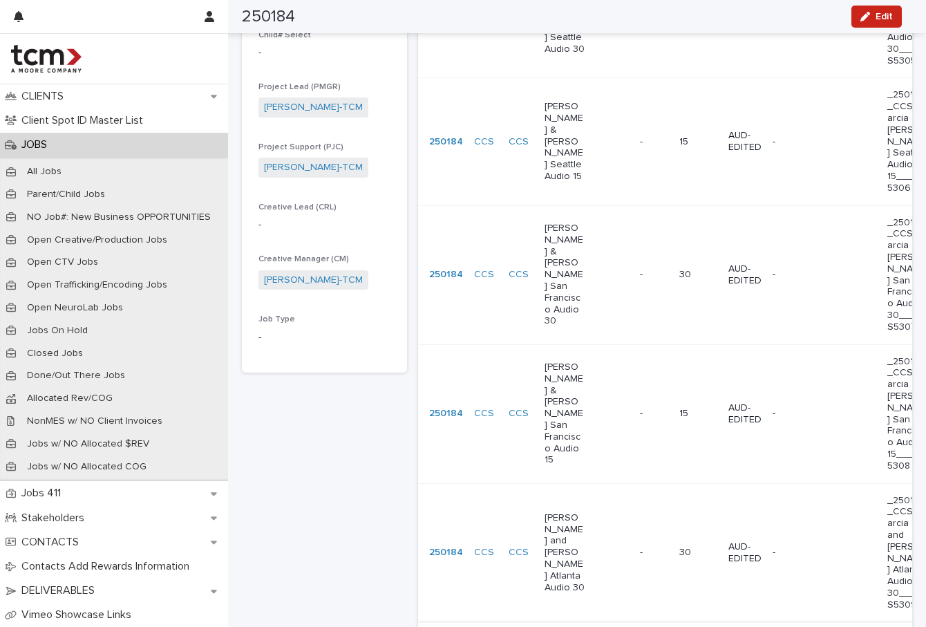
scroll to position [864, 0]
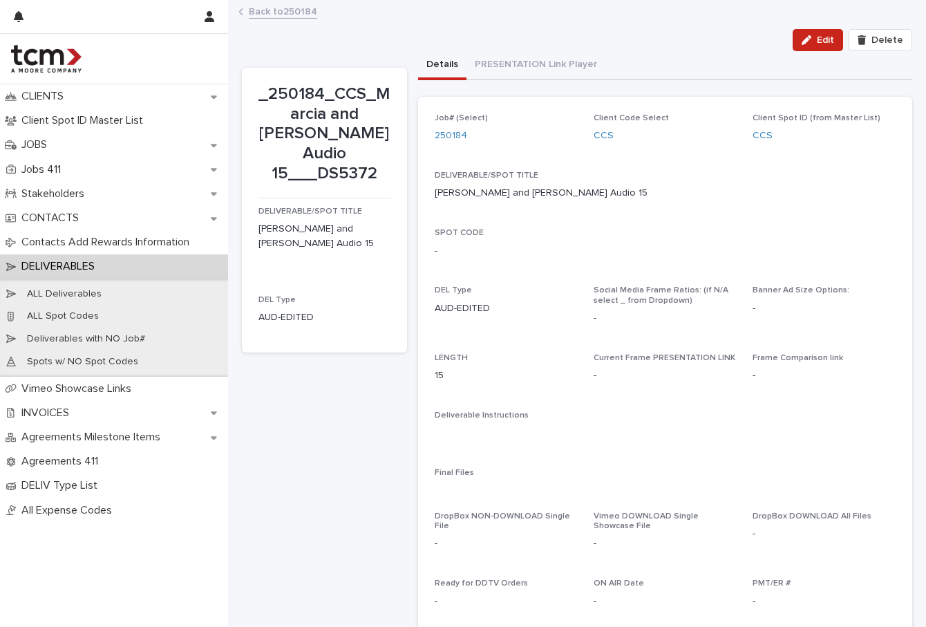
click at [398, 160] on section "_250184_CCS_Marcia and [PERSON_NAME] Audio 15___DS5372 DELIVERABLE/SPOT TITLE […" at bounding box center [324, 210] width 165 height 285
click at [383, 171] on p "_250184_CCS_Marcia and [PERSON_NAME] Audio 15___DS5372" at bounding box center [325, 134] width 132 height 100
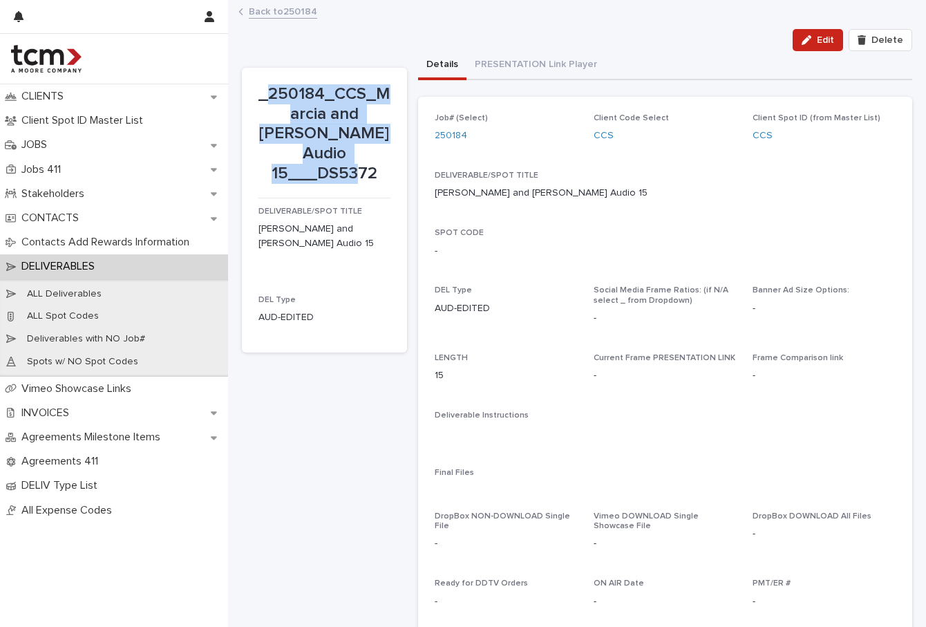
drag, startPoint x: 378, startPoint y: 174, endPoint x: 275, endPoint y: 96, distance: 128.9
click at [275, 96] on p "_250184_CCS_Marcia and [PERSON_NAME] Audio 15___DS5372" at bounding box center [325, 134] width 132 height 100
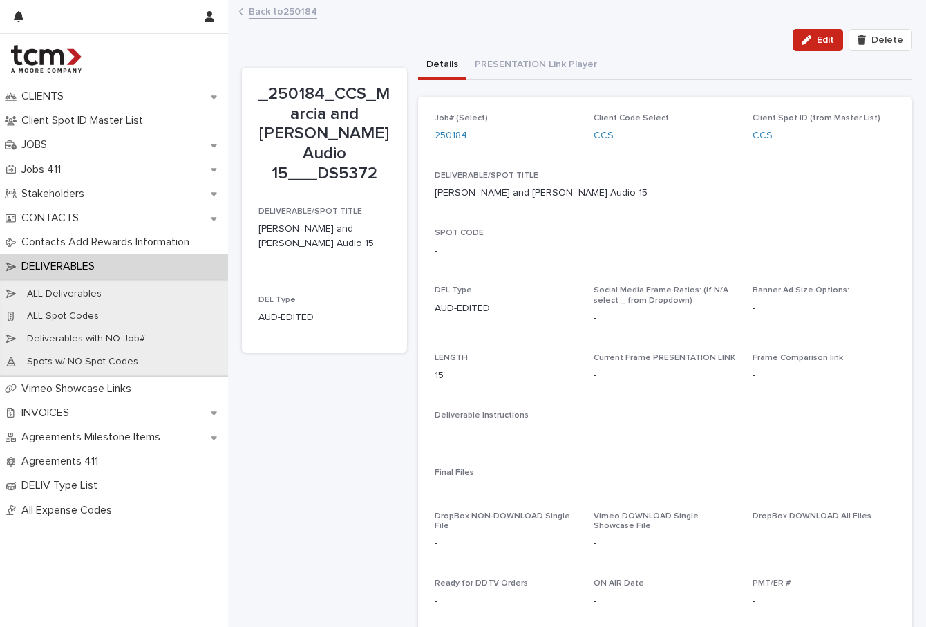
drag, startPoint x: 297, startPoint y: 435, endPoint x: 299, endPoint y: 413, distance: 21.5
click at [297, 435] on div "_250184_CCS_Marcia and [PERSON_NAME] Audio 15___DS5372 DELIVERABLE/SPOT TITLE […" at bounding box center [324, 441] width 165 height 747
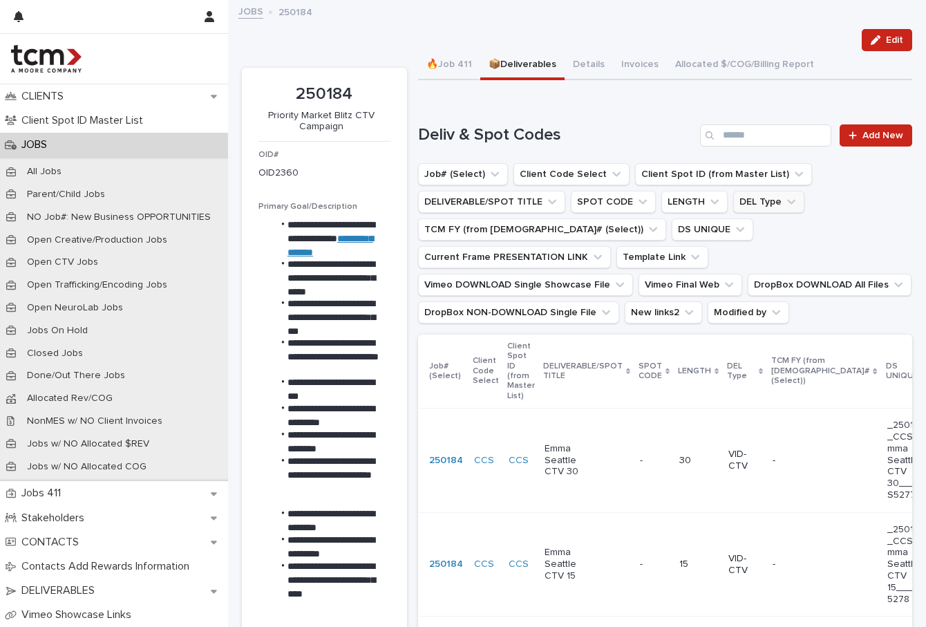
click at [753, 205] on button "DEL Type" at bounding box center [769, 202] width 71 height 22
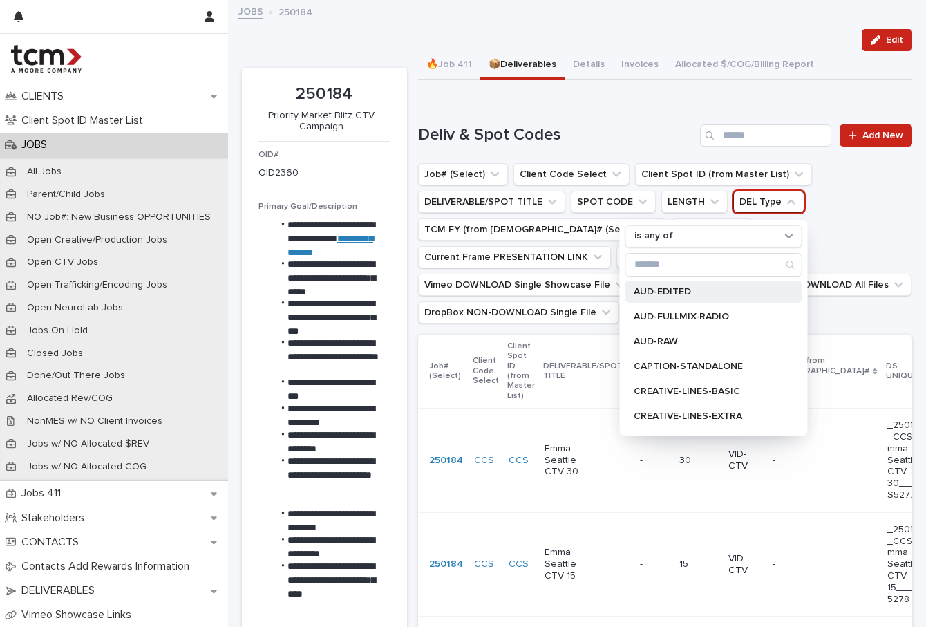
click at [734, 288] on p "AUD-EDITED" at bounding box center [707, 292] width 147 height 10
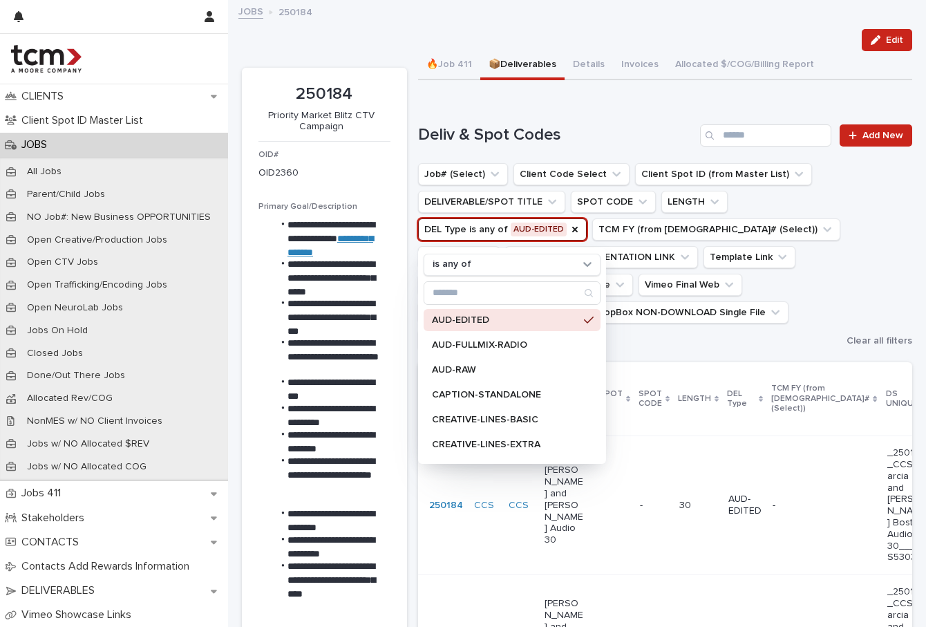
click at [810, 272] on ul "Job# (Select) Client Code Select Client Spot ID (from Master List) DELIVERABLE/…" at bounding box center [630, 257] width 429 height 194
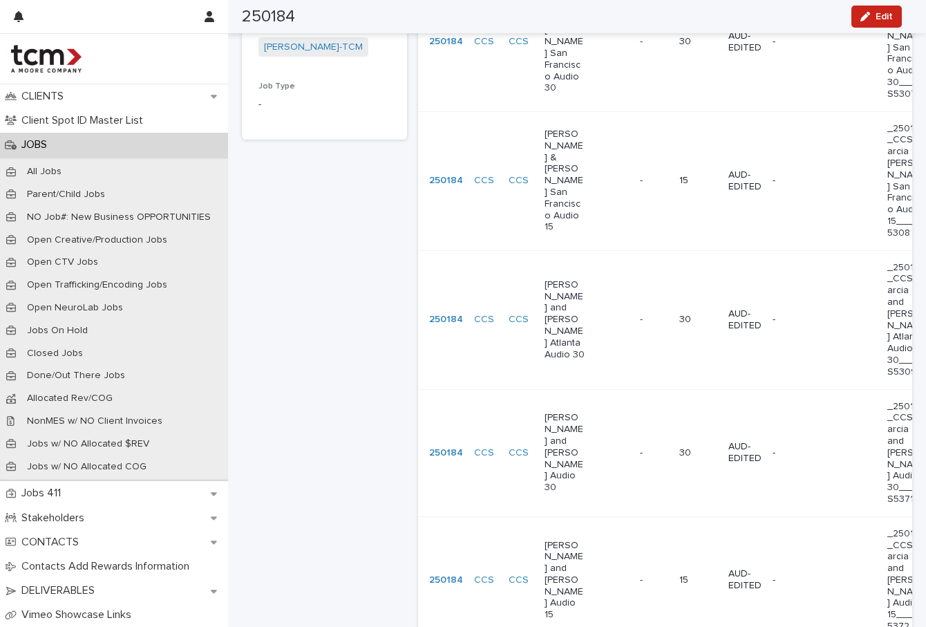
scroll to position [1006, 0]
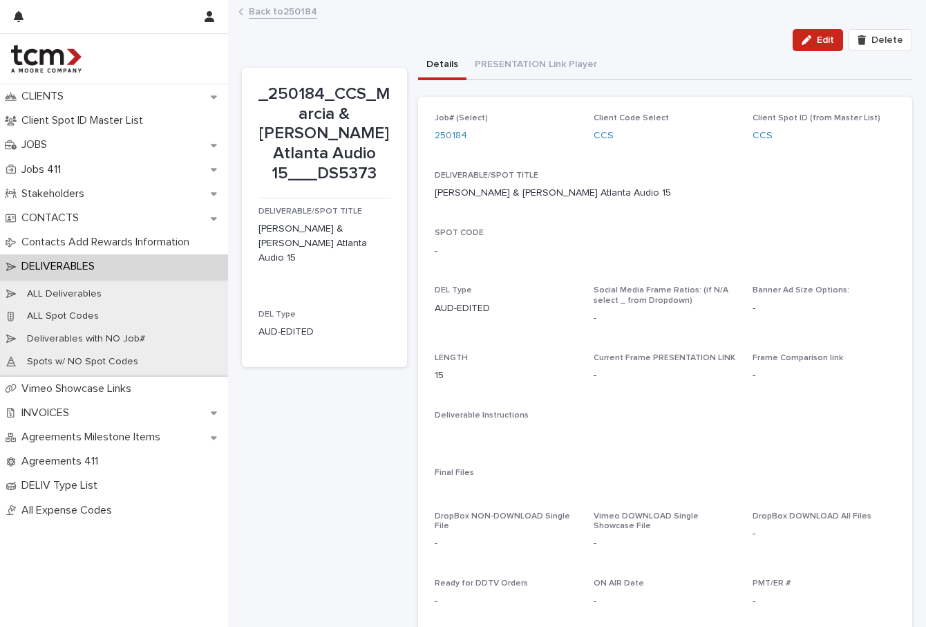
click at [389, 147] on section "_250184_CCS_Marcia & [PERSON_NAME] Atlanta Audio 15___DS5373 DELIVERABLE/SPOT T…" at bounding box center [324, 217] width 165 height 299
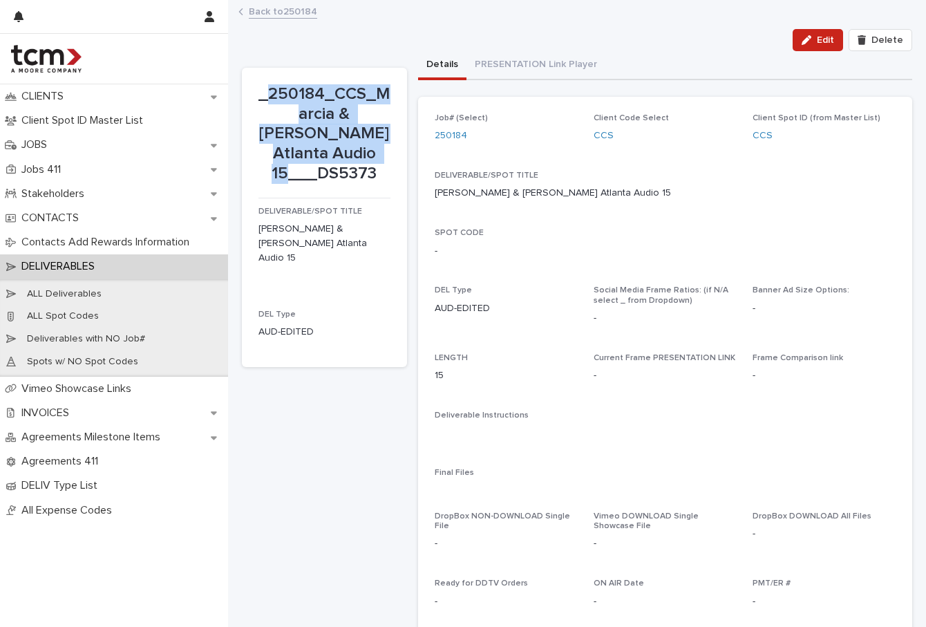
drag, startPoint x: 382, startPoint y: 153, endPoint x: 276, endPoint y: 88, distance: 124.1
click at [276, 88] on p "_250184_CCS_Marcia & [PERSON_NAME] Atlanta Audio 15___DS5373" at bounding box center [325, 134] width 132 height 100
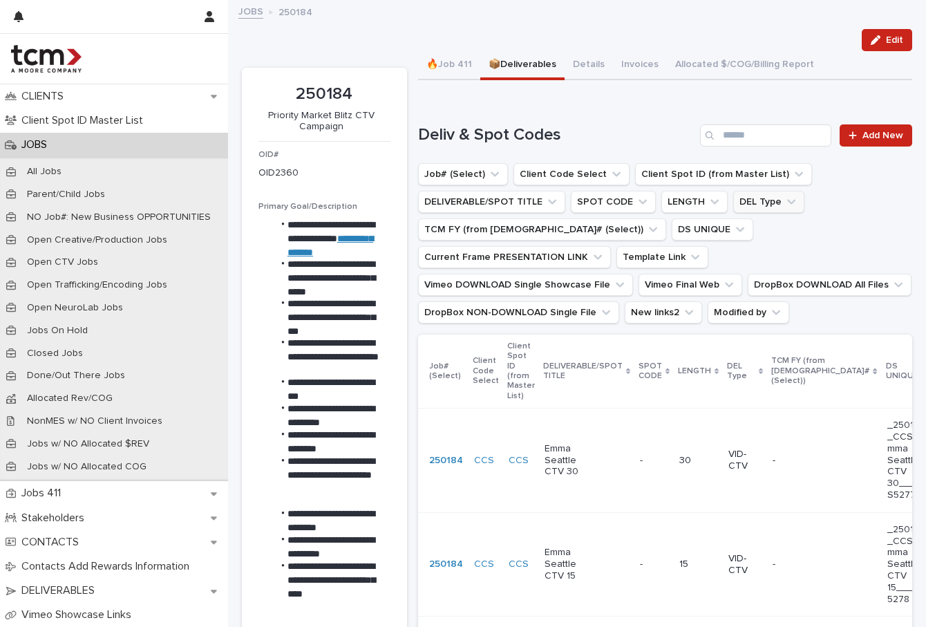
click at [747, 203] on button "DEL Type" at bounding box center [769, 202] width 71 height 22
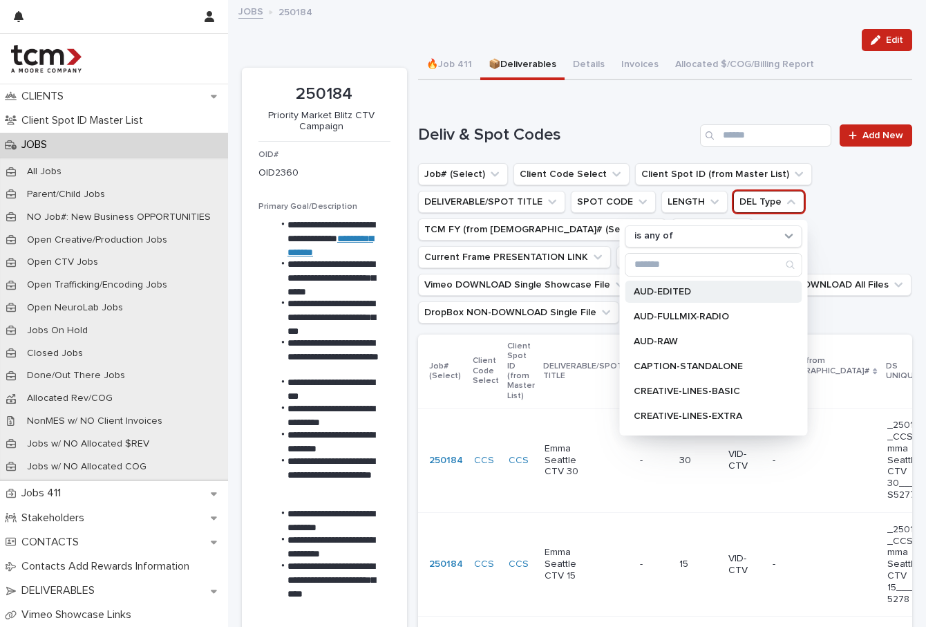
click at [713, 289] on p "AUD-EDITED" at bounding box center [707, 292] width 147 height 10
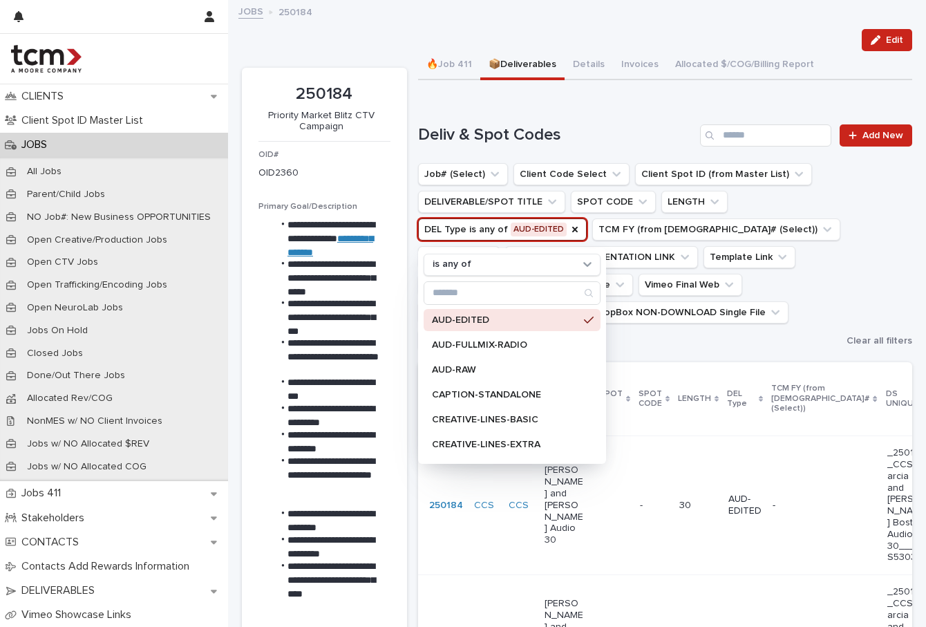
click at [659, 354] on ul "Job# (Select) Client Code Select Client Spot ID (from Master List) DELIVERABLE/…" at bounding box center [630, 257] width 429 height 194
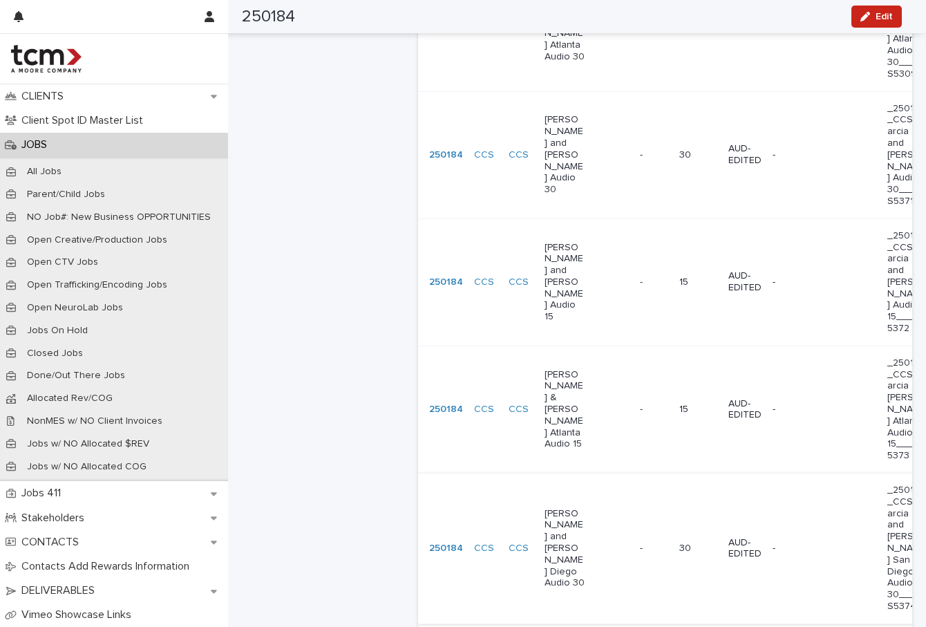
scroll to position [1305, 0]
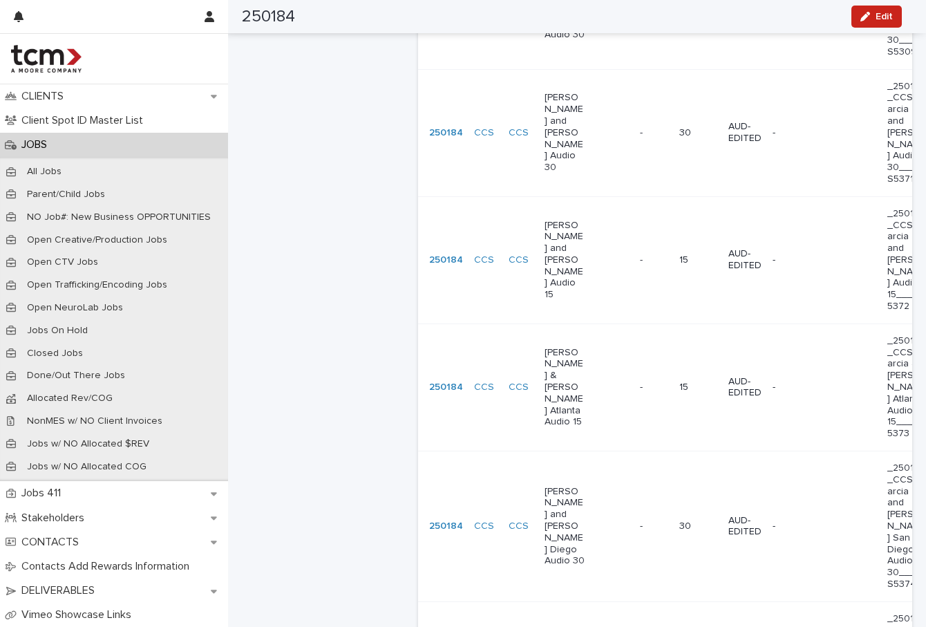
click at [593, 480] on div "[PERSON_NAME] and [PERSON_NAME] Diego Audio 30" at bounding box center [587, 526] width 84 height 93
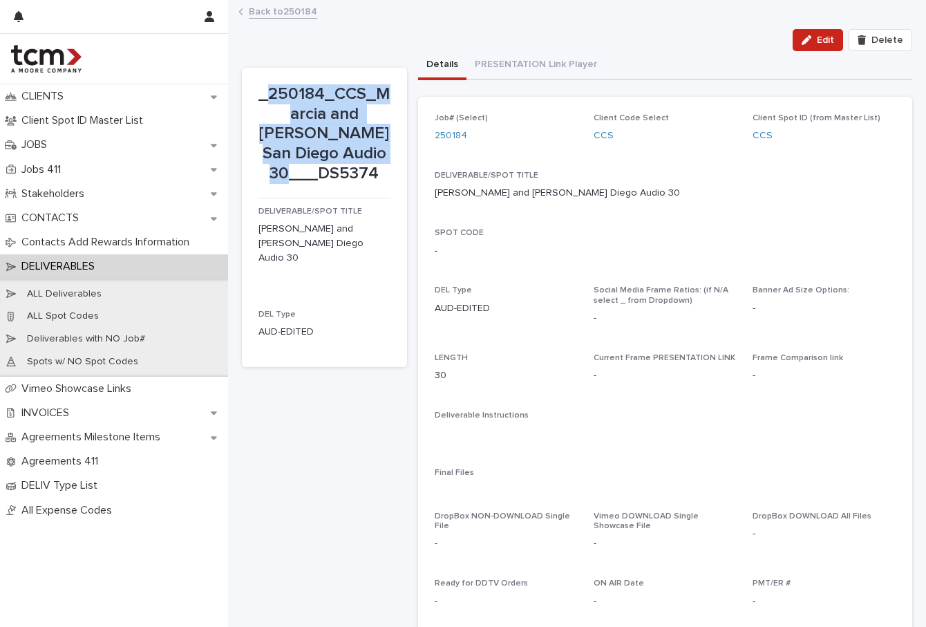
drag, startPoint x: 377, startPoint y: 173, endPoint x: 275, endPoint y: 98, distance: 126.7
click at [275, 98] on p "_250184_CCS_Marcia and [PERSON_NAME] San Diego Audio 30___DS5374" at bounding box center [325, 134] width 132 height 100
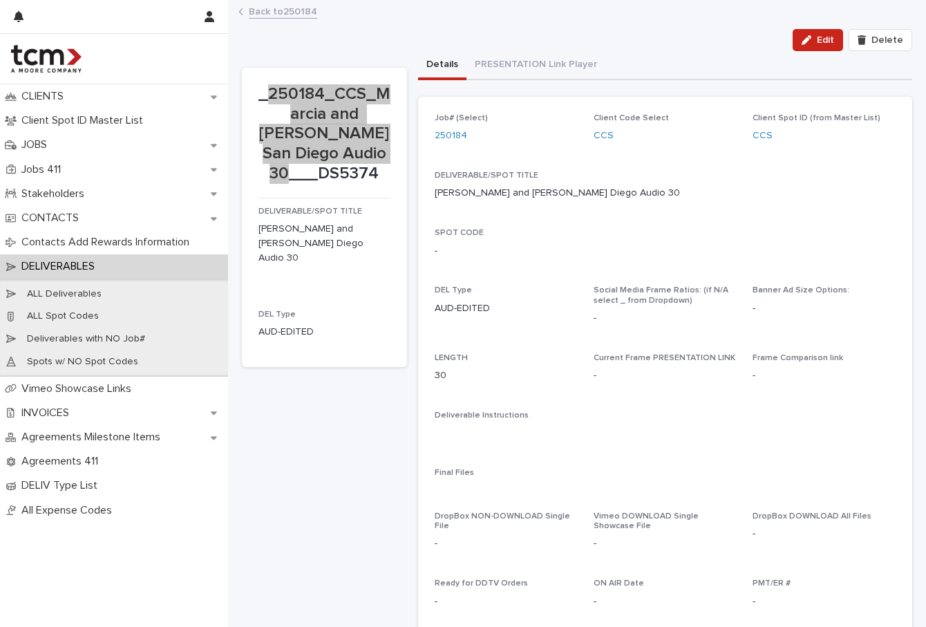
click at [343, 167] on p "_250184_CCS_Marcia and [PERSON_NAME] San Diego Audio 30___DS5374" at bounding box center [325, 134] width 132 height 100
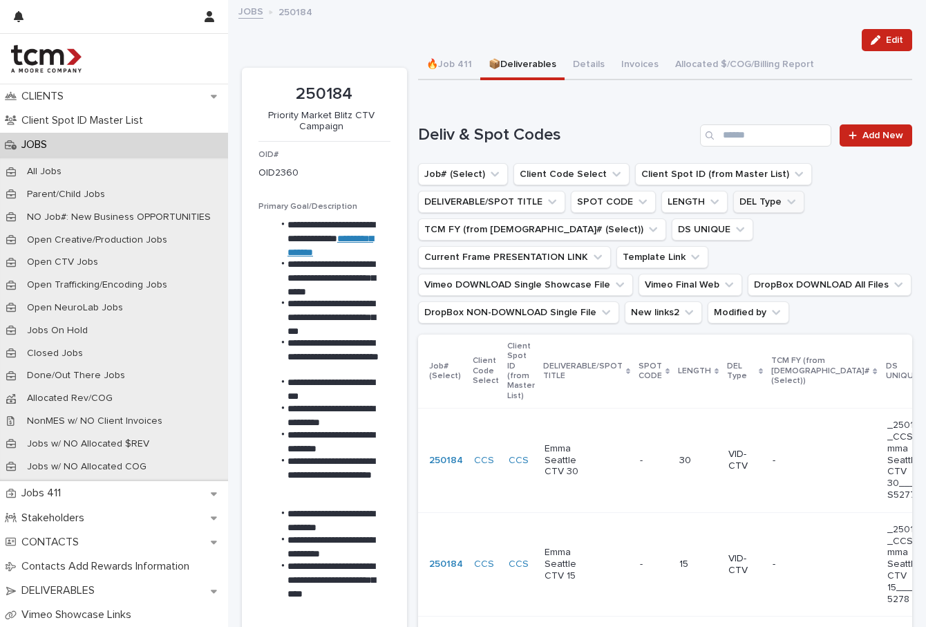
click at [747, 205] on button "DEL Type" at bounding box center [769, 202] width 71 height 22
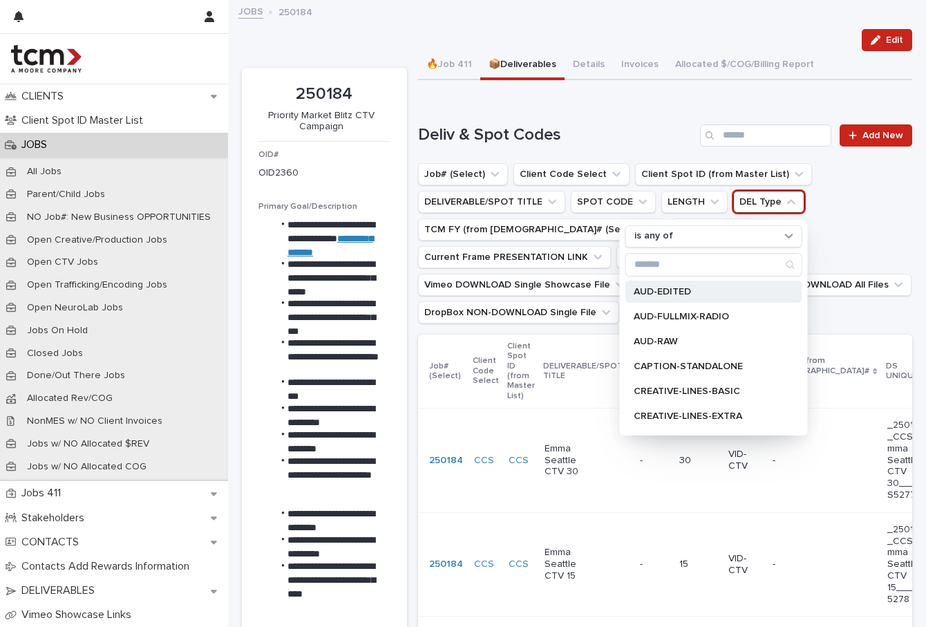
click at [755, 292] on p "AUD-EDITED" at bounding box center [707, 292] width 147 height 10
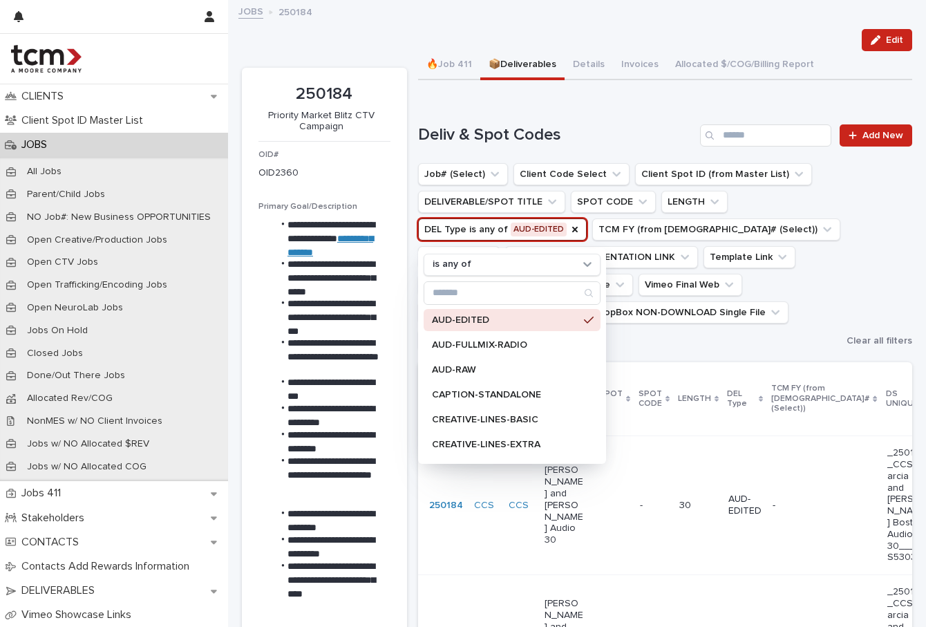
click at [689, 343] on ul "Job# (Select) Client Code Select Client Spot ID (from Master List) DELIVERABLE/…" at bounding box center [630, 257] width 429 height 194
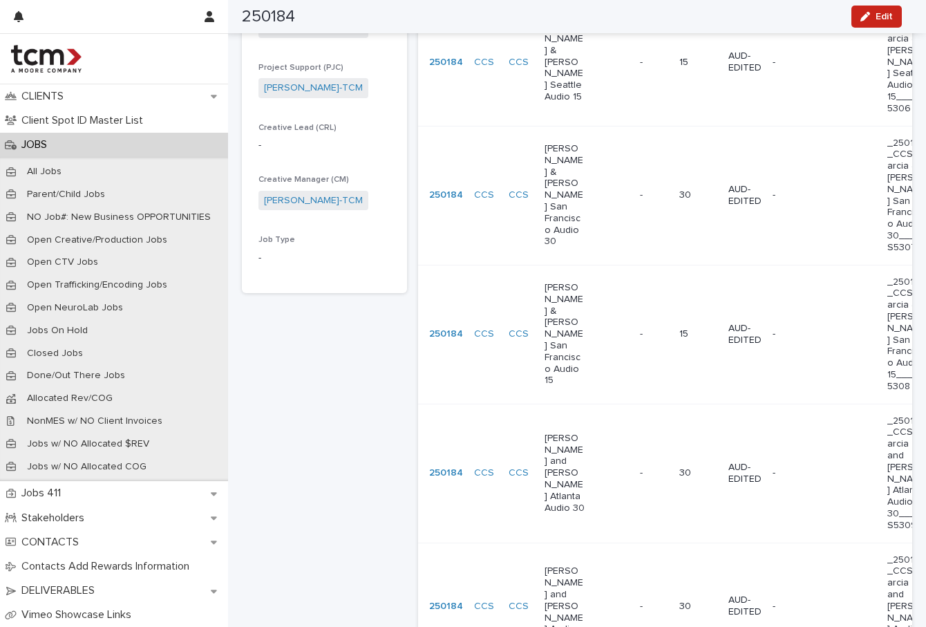
scroll to position [1495, 0]
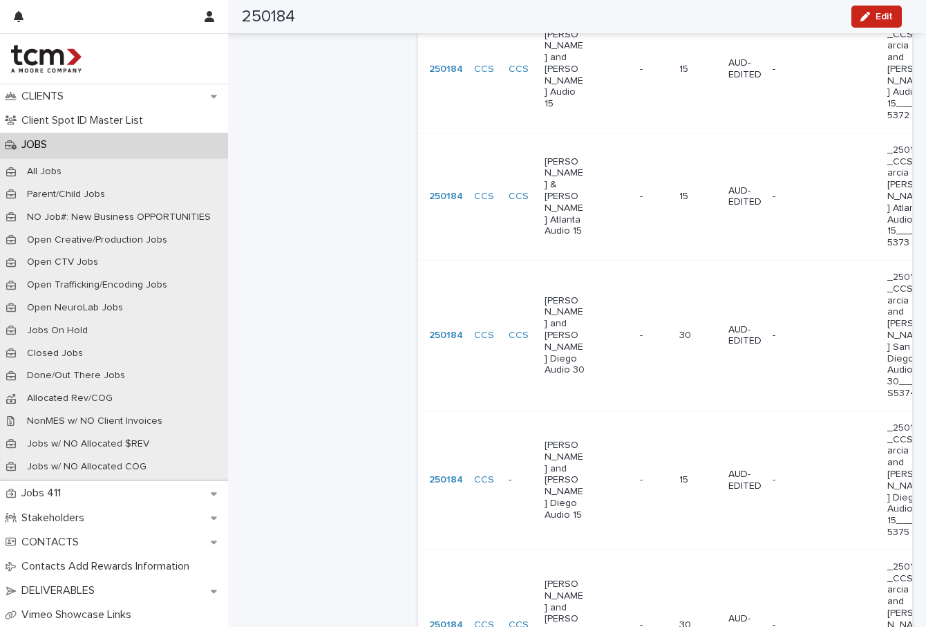
click at [590, 434] on div "[PERSON_NAME] and [PERSON_NAME] Diego Audio 15" at bounding box center [587, 480] width 84 height 93
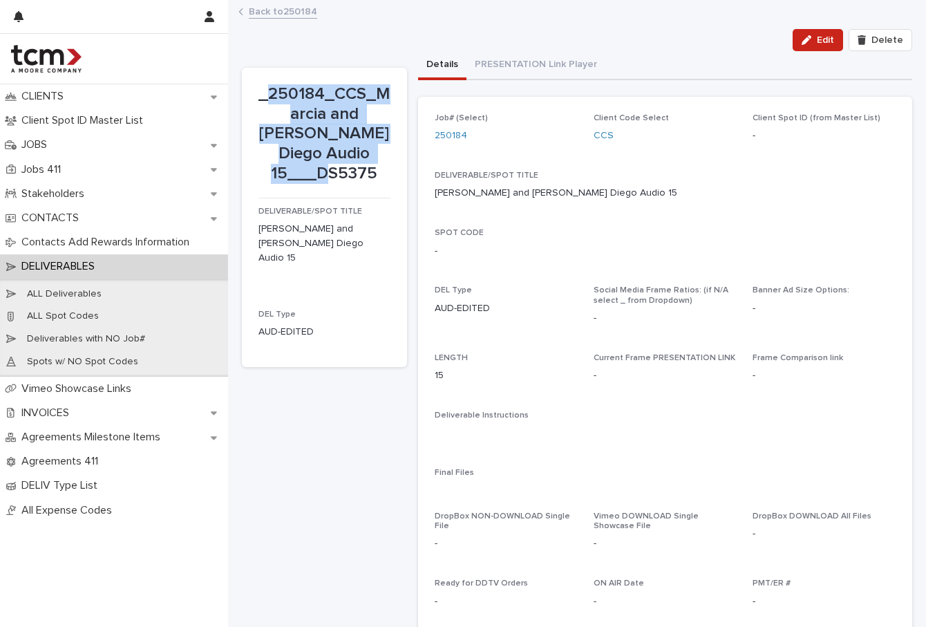
drag, startPoint x: 380, startPoint y: 167, endPoint x: 273, endPoint y: 97, distance: 127.9
click at [273, 97] on p "_250184_CCS_Marcia and [PERSON_NAME] Diego Audio 15___DS5375" at bounding box center [325, 134] width 132 height 100
